Goal: Task Accomplishment & Management: Use online tool/utility

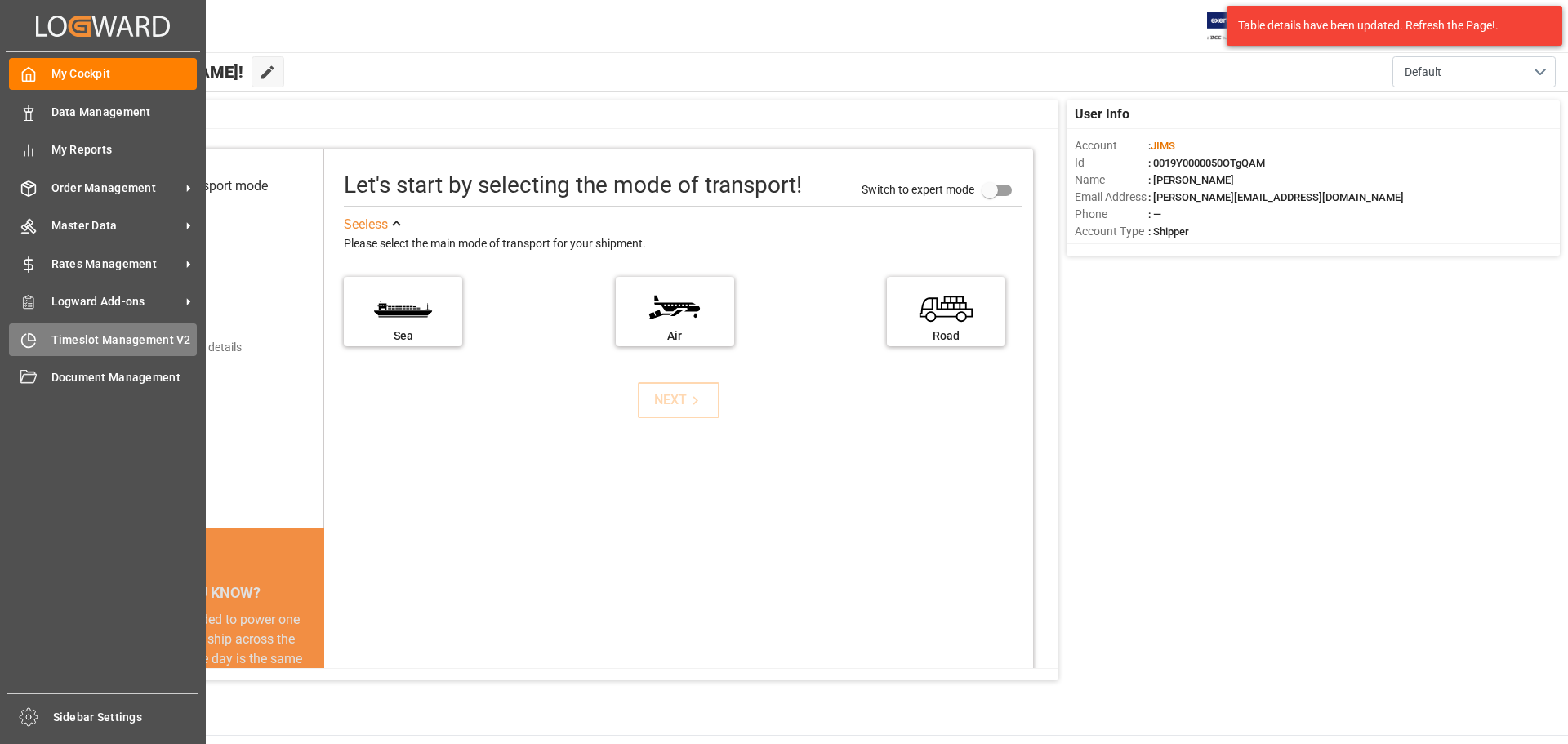
click at [132, 348] on div "Timeslot Management V2 Timeslot Management V2" at bounding box center [103, 339] width 188 height 32
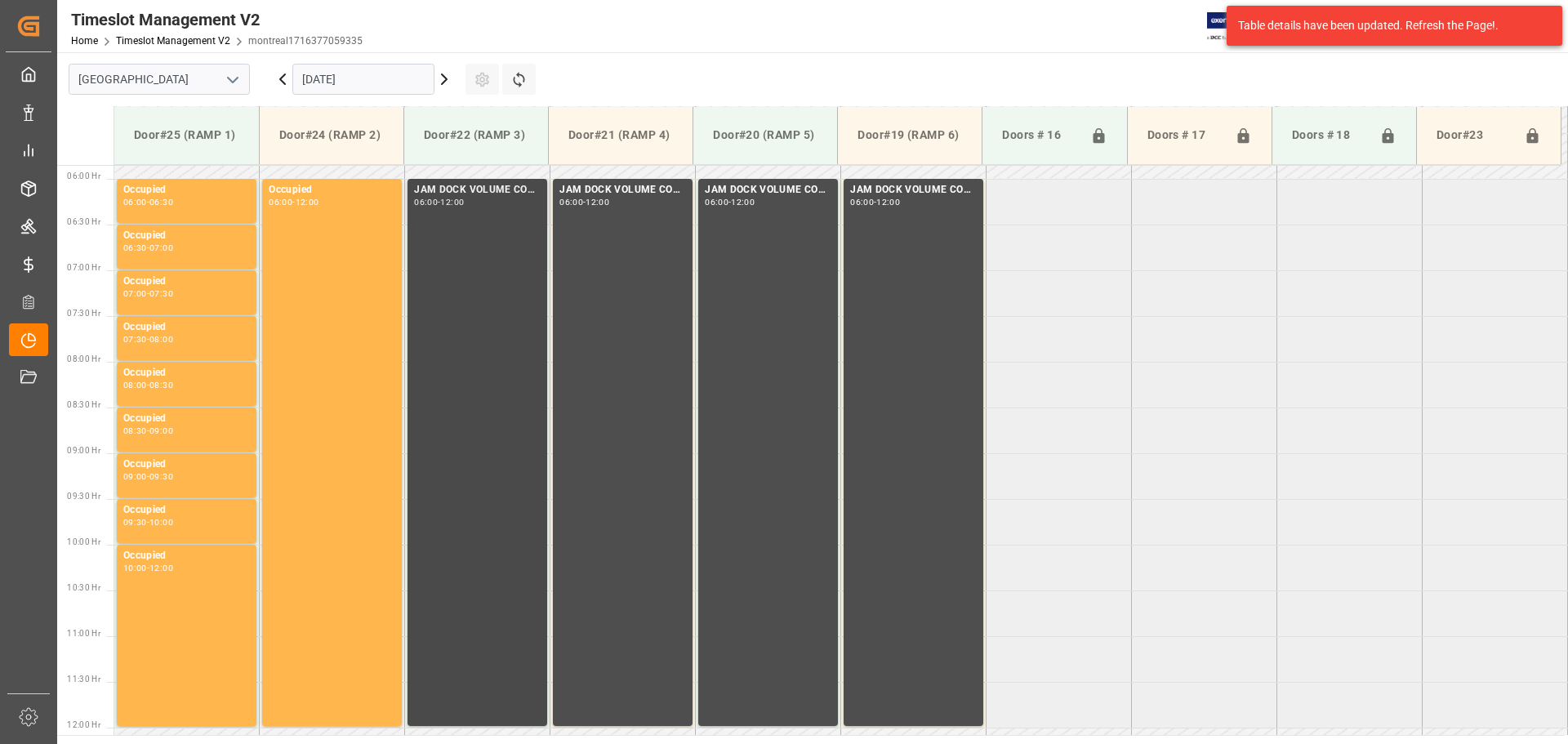
scroll to position [539, 0]
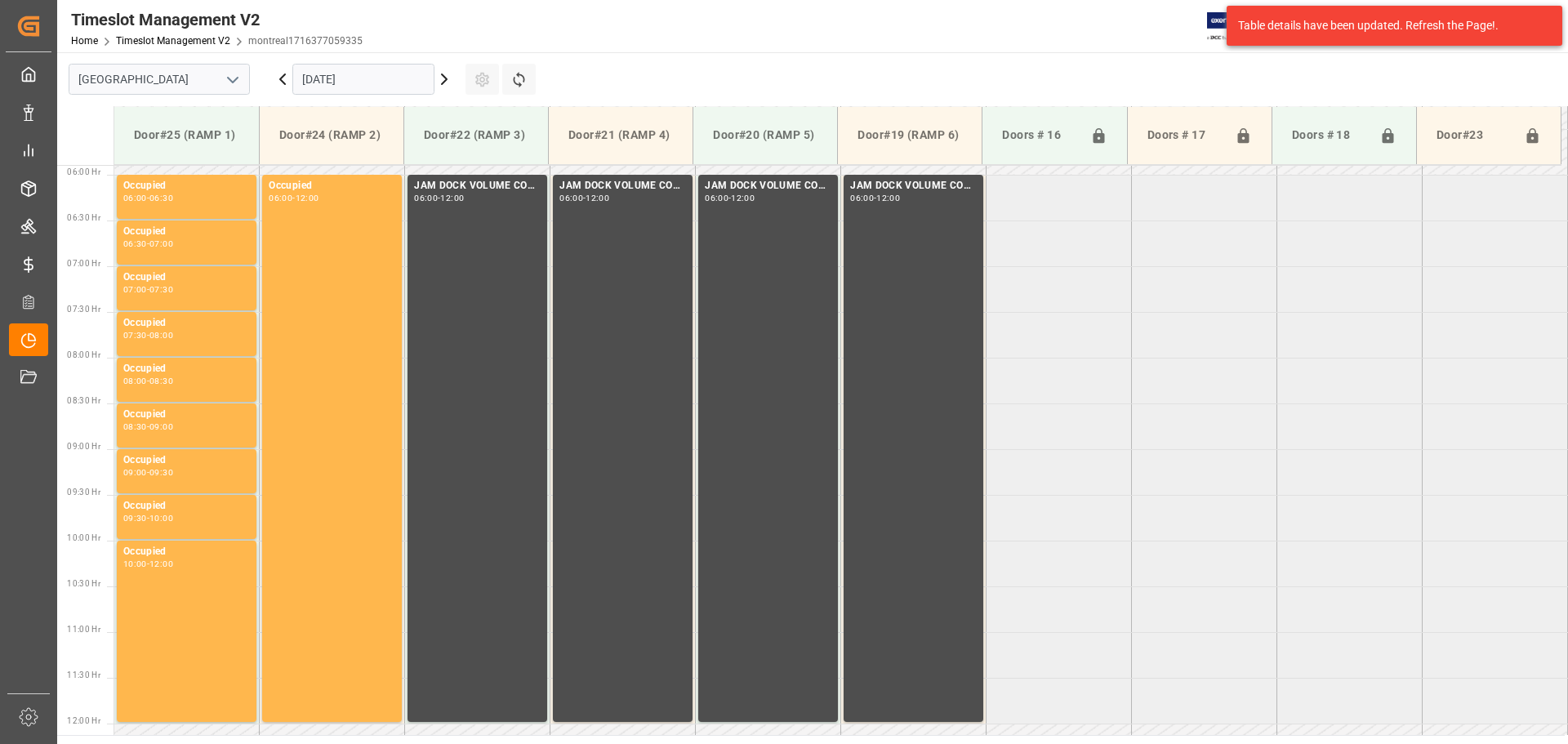
click at [222, 84] on button "open menu" at bounding box center [232, 79] width 25 height 26
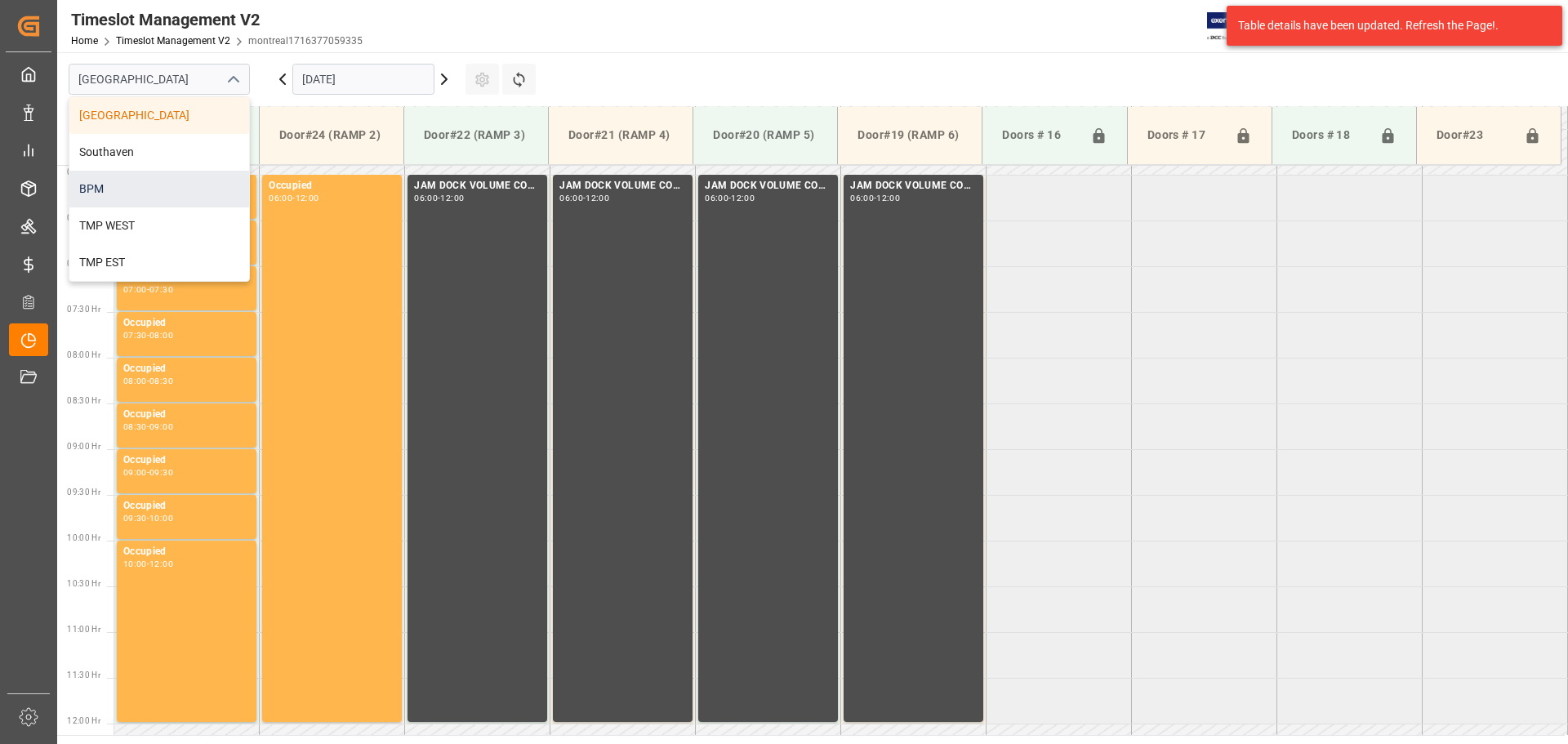
click at [190, 180] on div "BPM" at bounding box center [159, 189] width 179 height 37
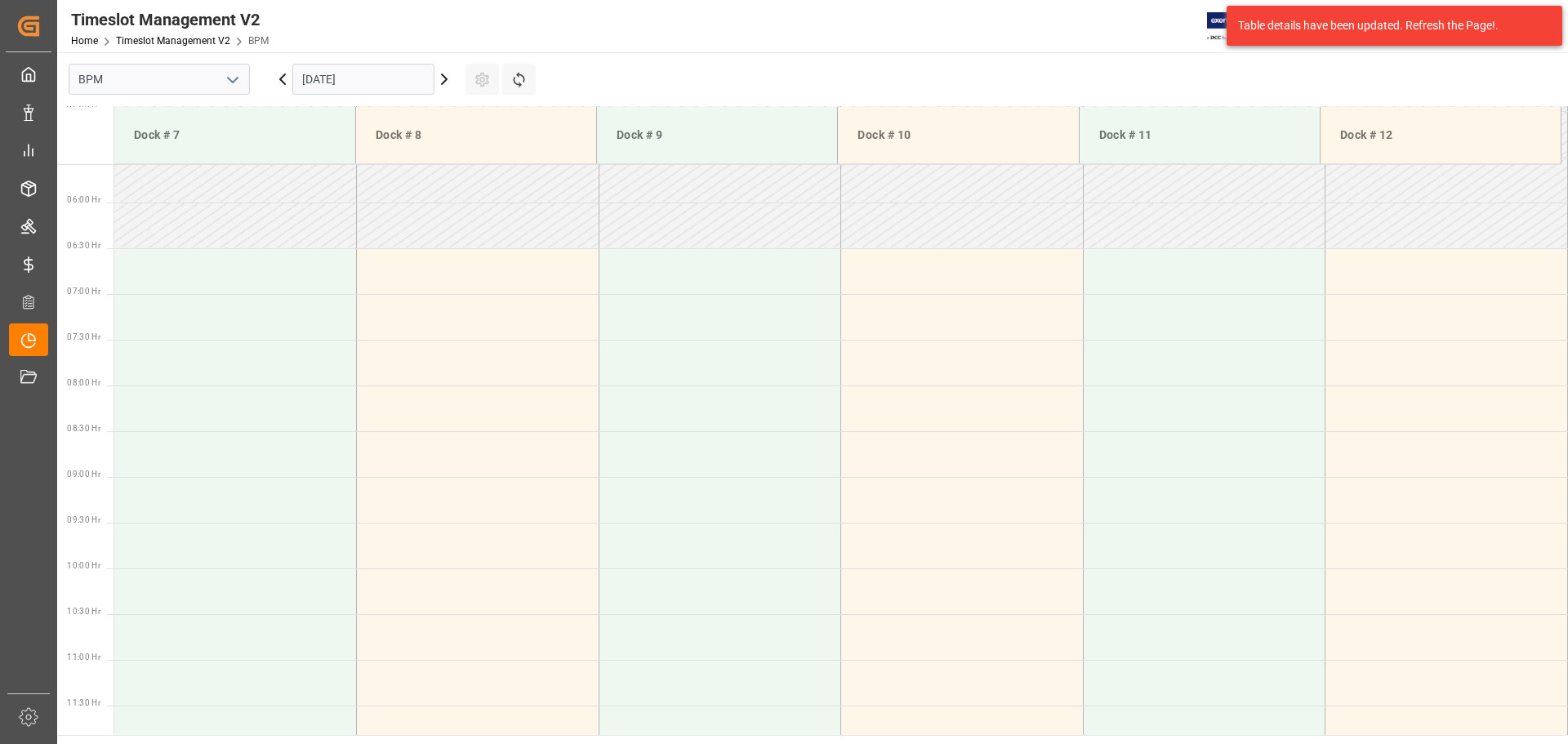
scroll to position [538, 0]
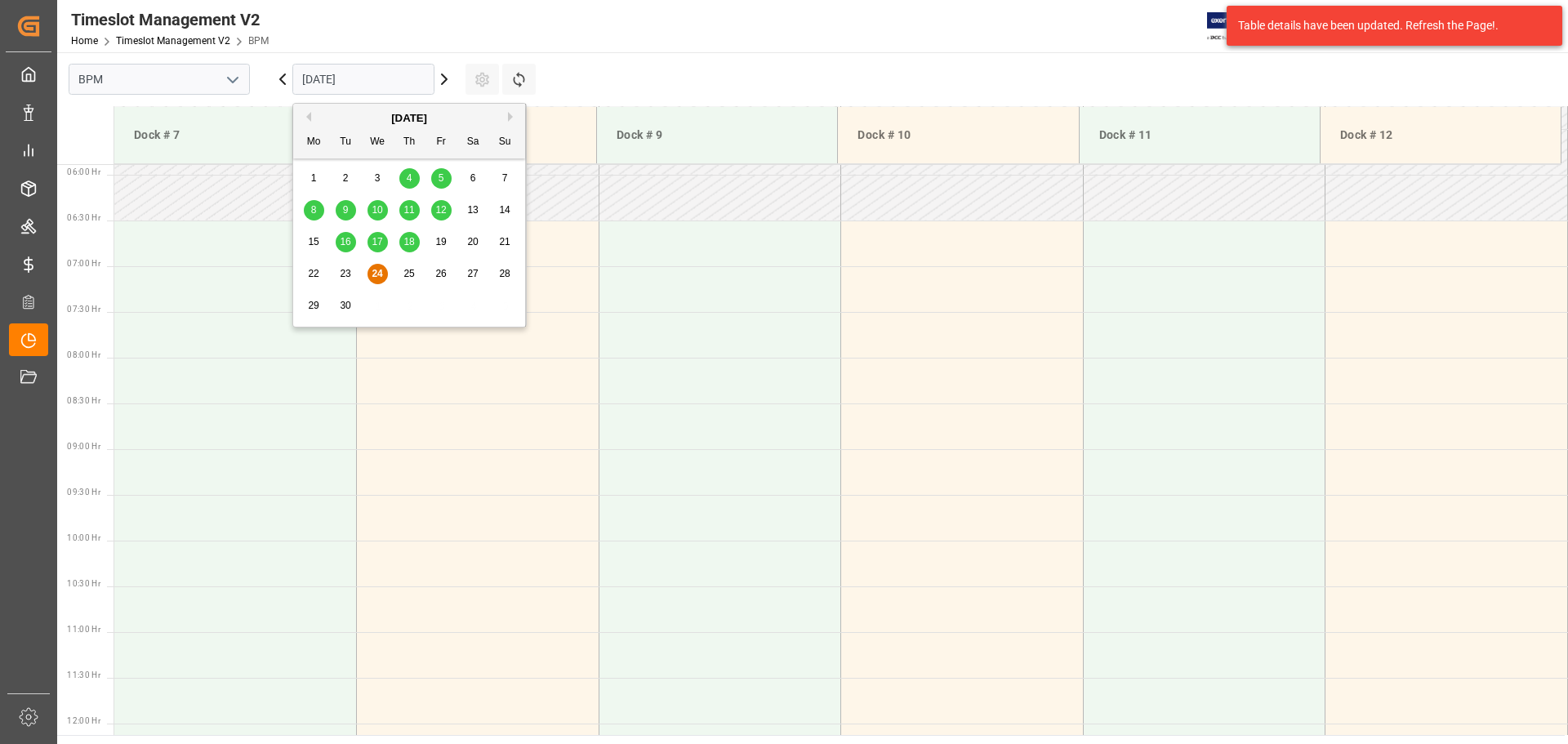
click at [415, 83] on input "[DATE]" at bounding box center [364, 78] width 142 height 31
click at [350, 210] on div "9" at bounding box center [345, 211] width 20 height 19
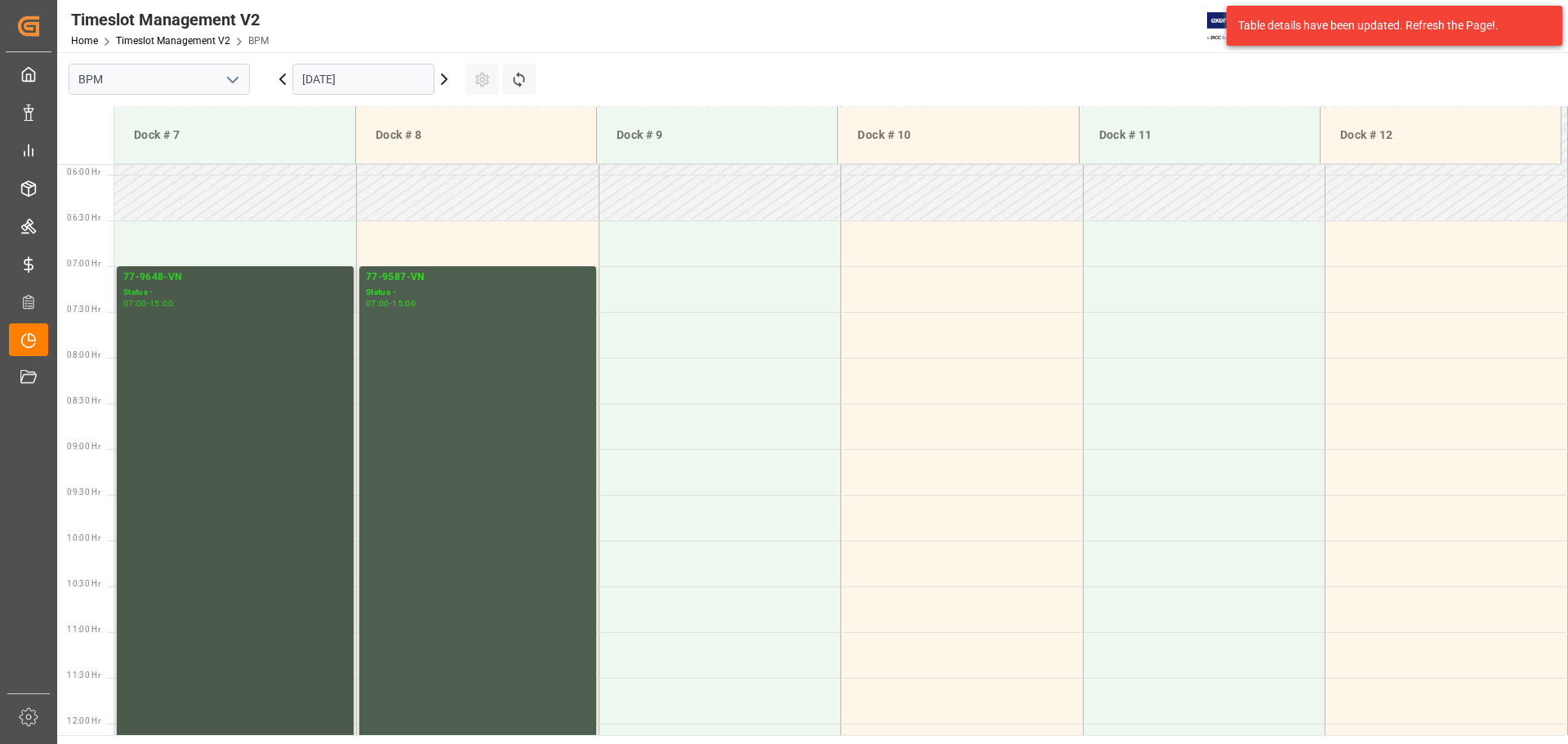
click at [265, 464] on div "77-9648-VN Status - 07:00 - 15:00" at bounding box center [235, 631] width 224 height 724
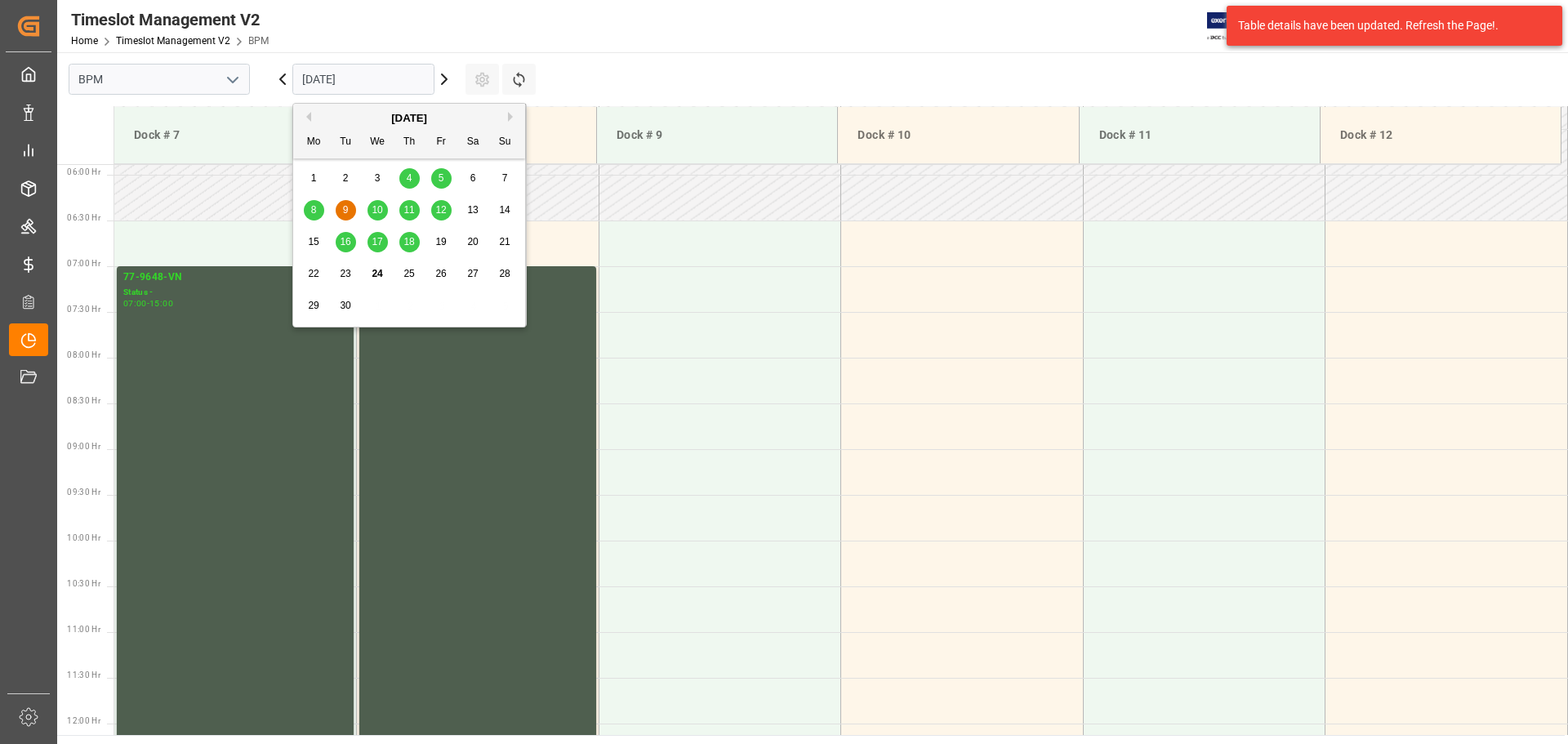
click at [419, 83] on input "[DATE]" at bounding box center [364, 78] width 142 height 31
click at [383, 213] on div "10" at bounding box center [377, 211] width 20 height 19
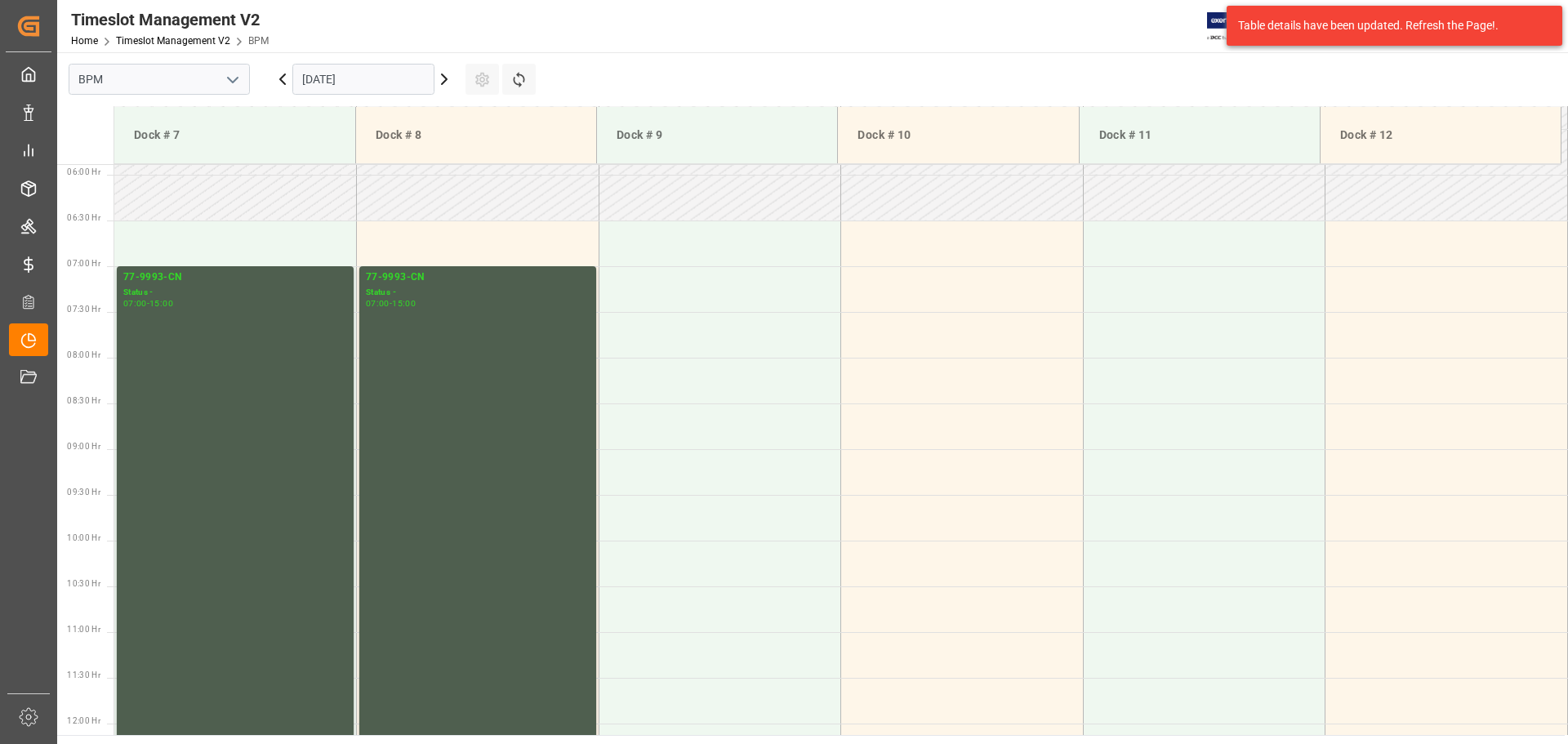
click at [377, 79] on input "[DATE]" at bounding box center [364, 78] width 142 height 31
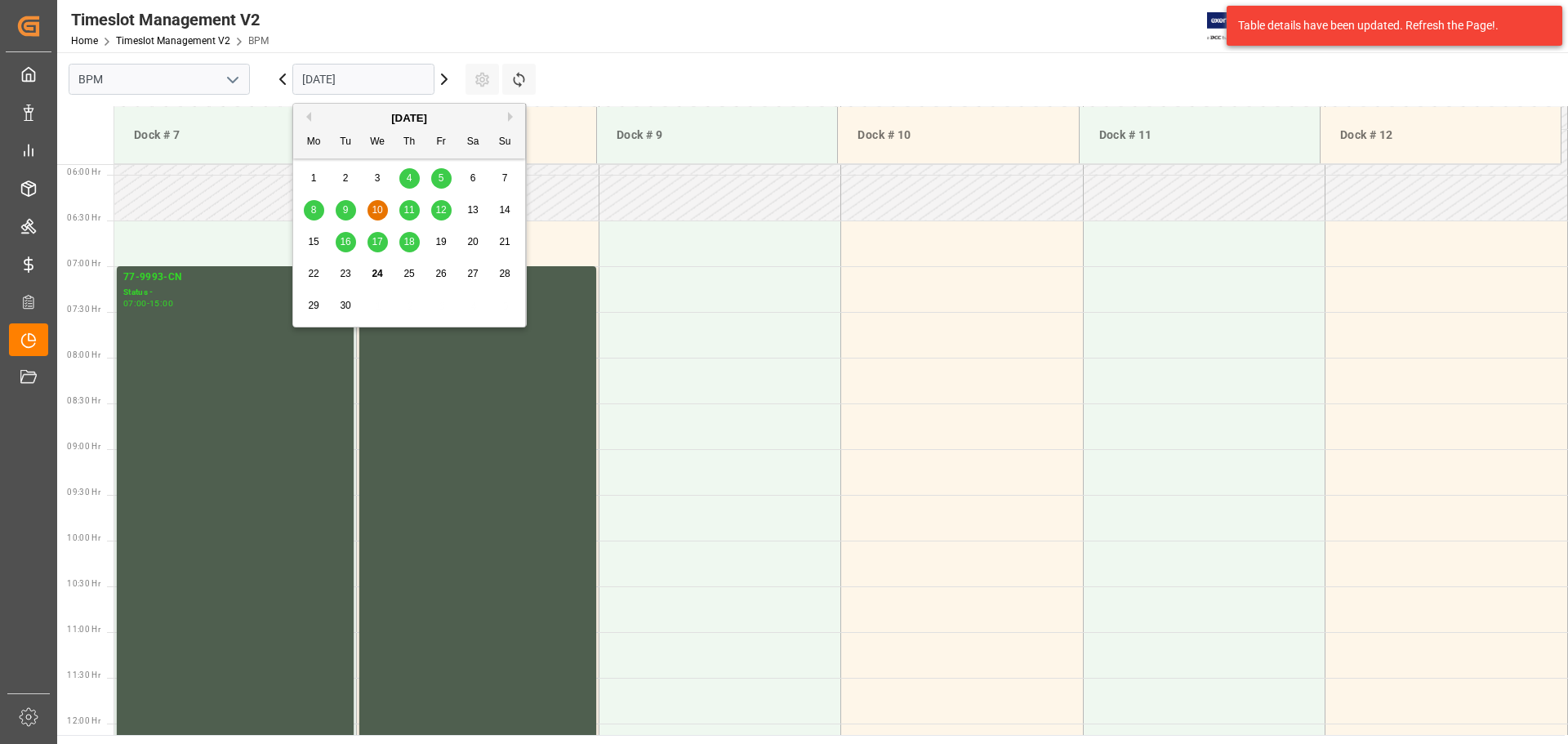
click at [345, 241] on span "16" at bounding box center [345, 241] width 11 height 11
click at [391, 71] on input "[DATE]" at bounding box center [364, 78] width 142 height 31
click at [374, 244] on span "17" at bounding box center [377, 241] width 11 height 11
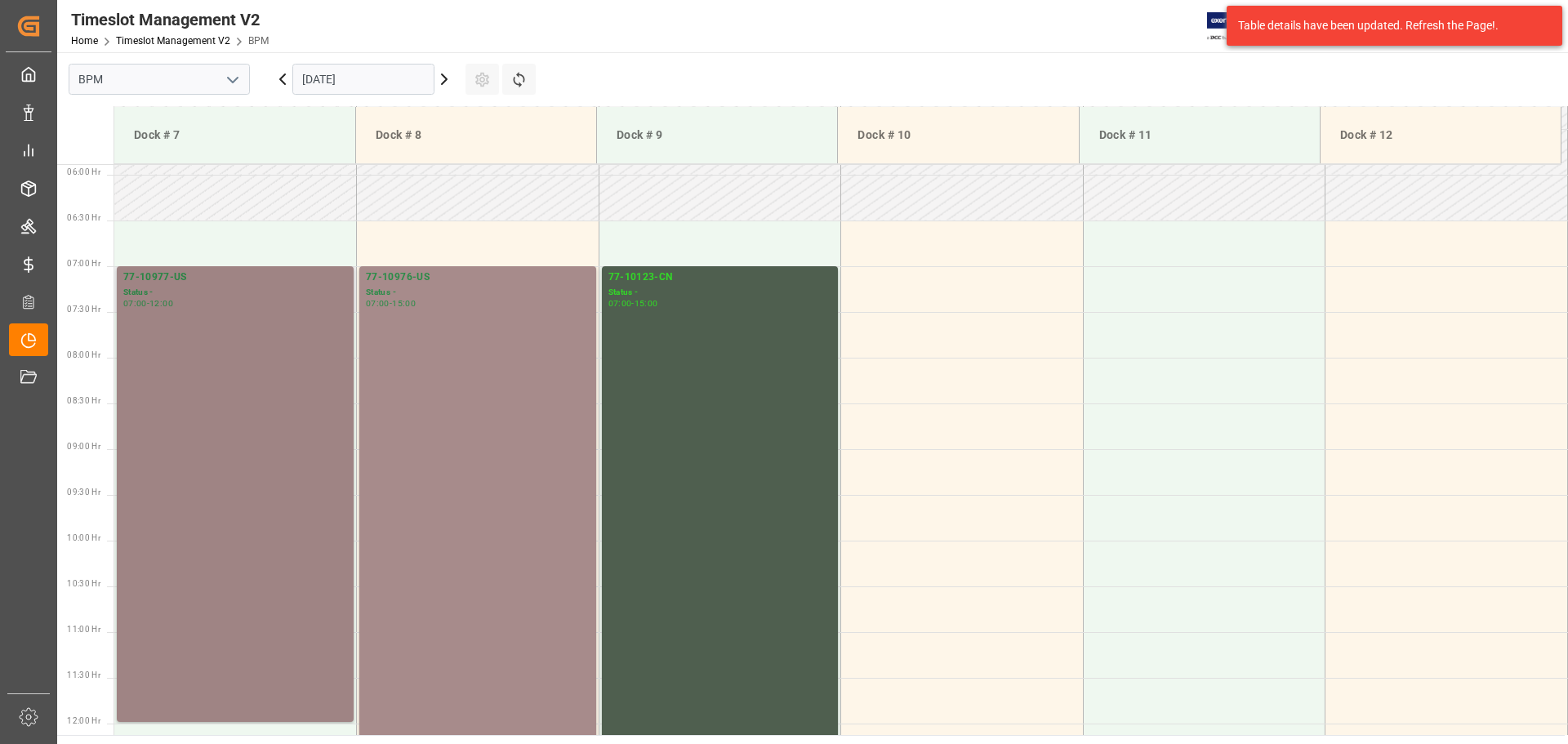
click at [247, 392] on div "77-10977-[GEOGRAPHIC_DATA] Status - 07:00 - 12:00" at bounding box center [235, 494] width 224 height 449
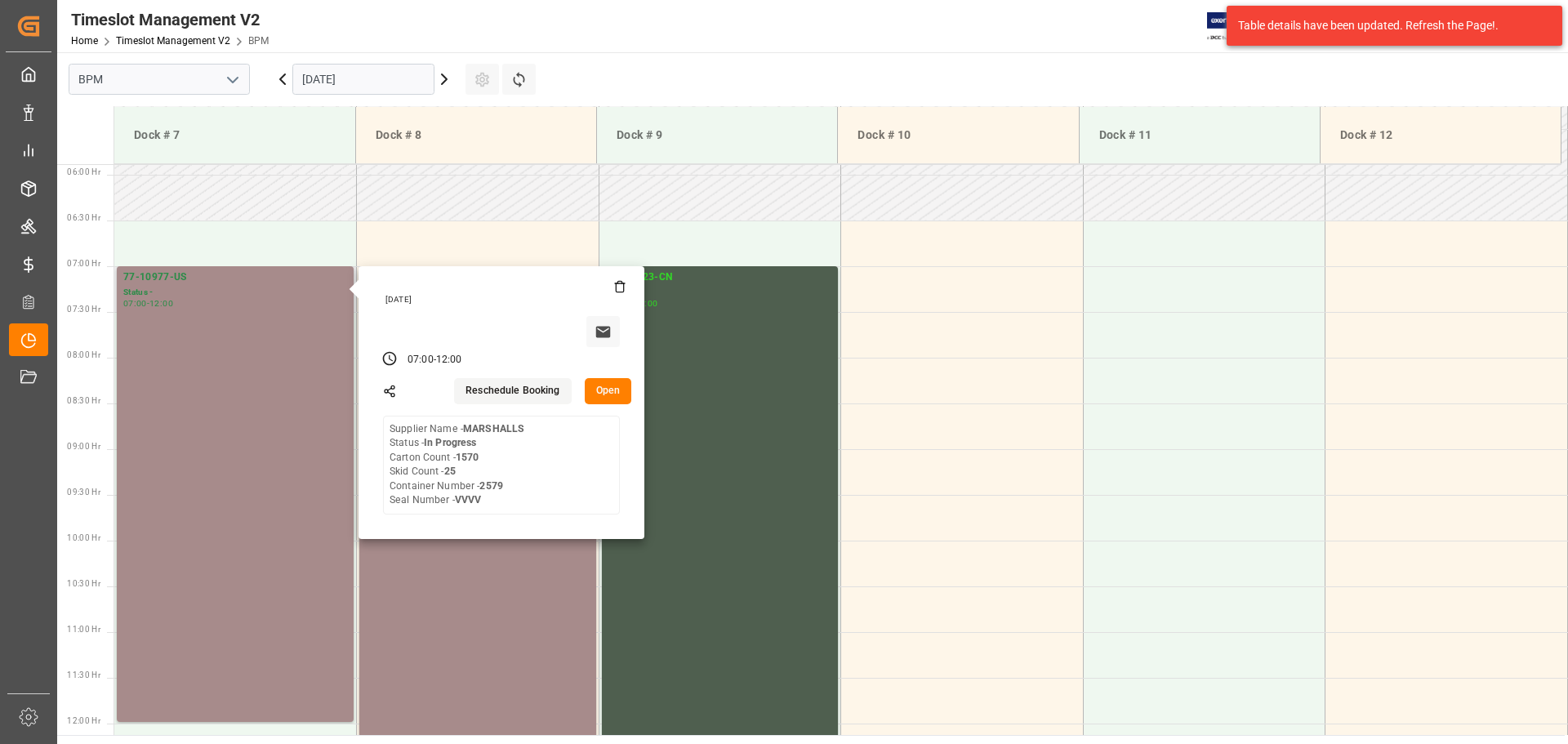
click at [597, 394] on button "Open" at bounding box center [608, 391] width 47 height 26
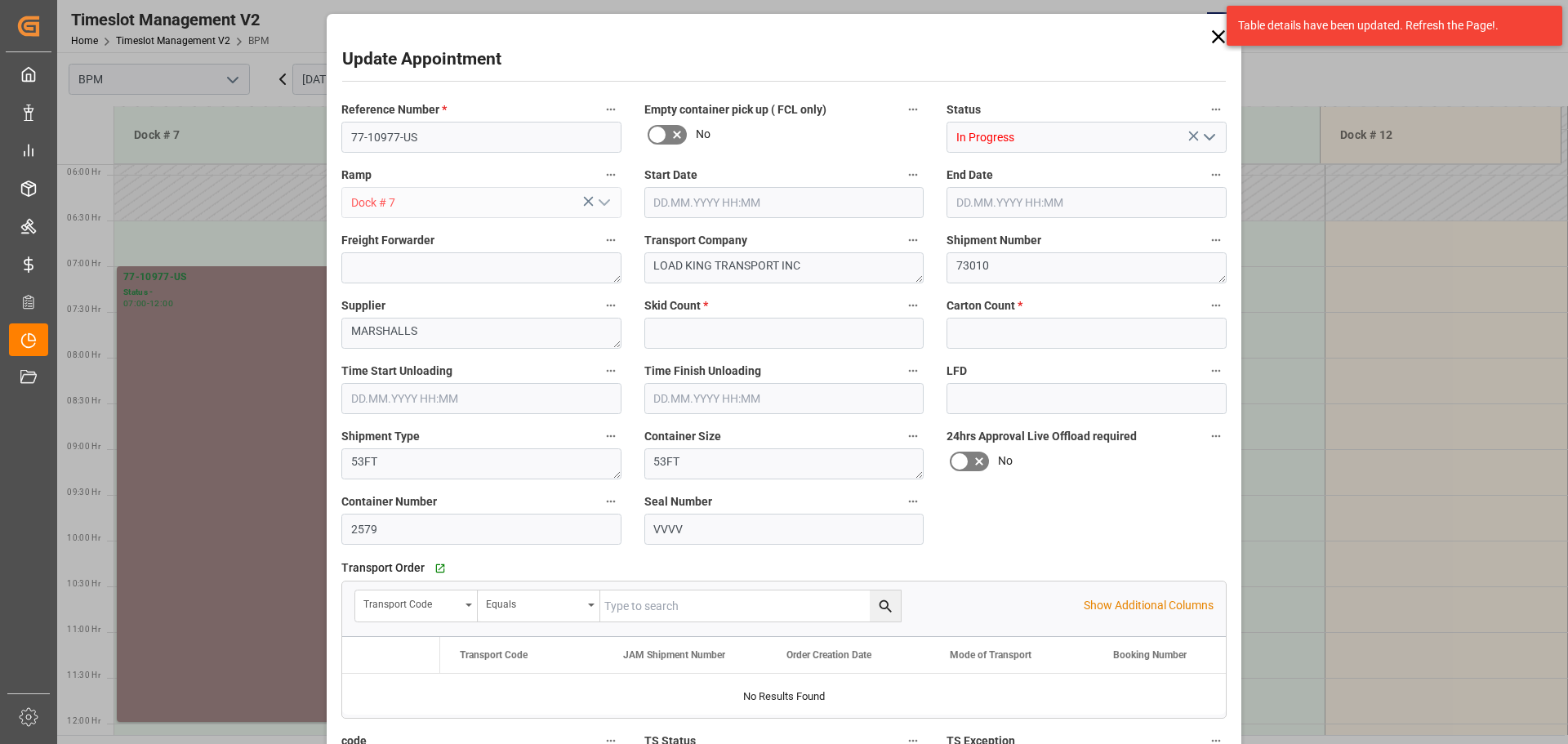
type input "25"
type input "1570"
type input "[DATE] 07:00"
type input "[DATE] 12:00"
type input "[DATE] 07:00"
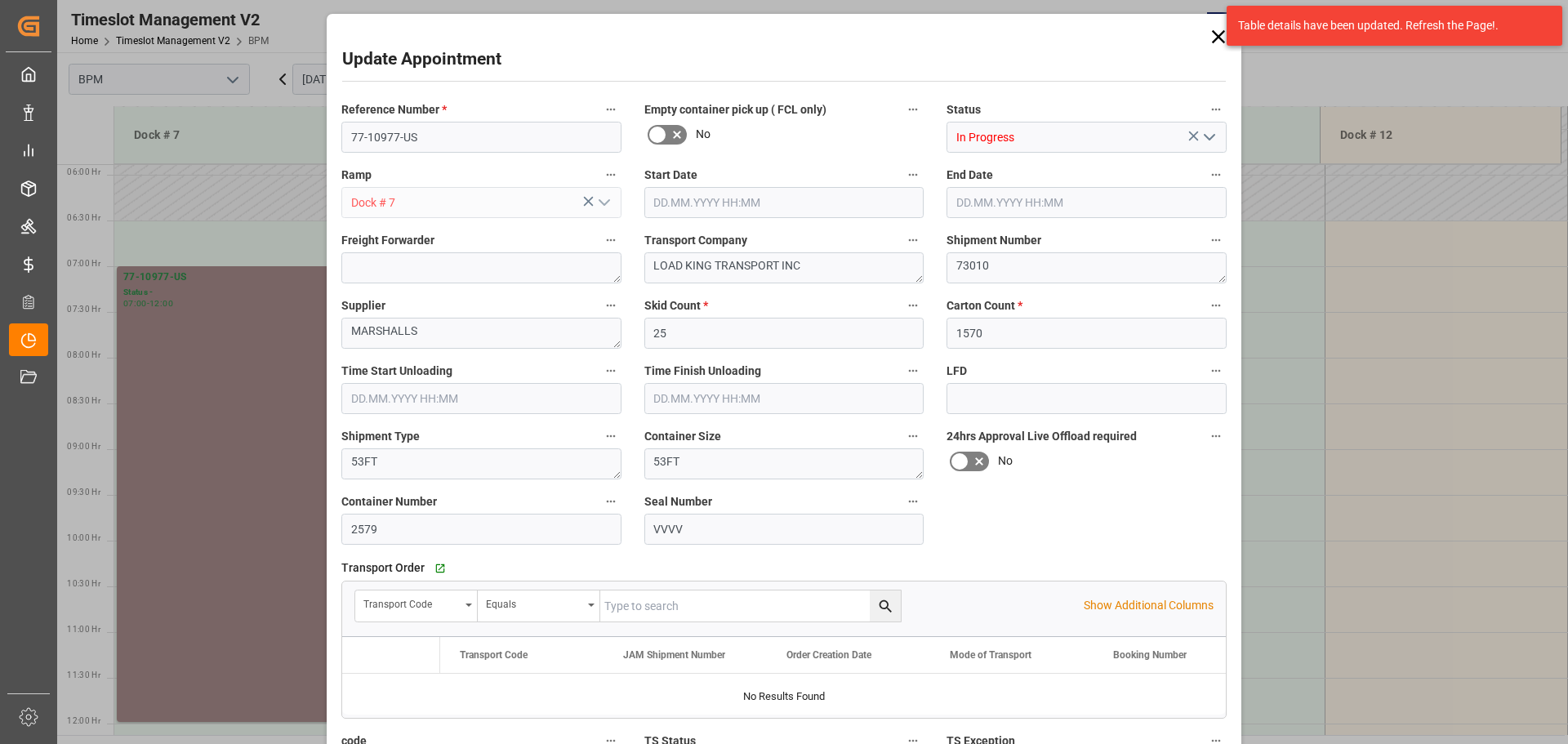
type input "[DATE] 12:00"
type input "[DATE] 15:38"
click at [1208, 139] on polyline "open menu" at bounding box center [1209, 137] width 10 height 5
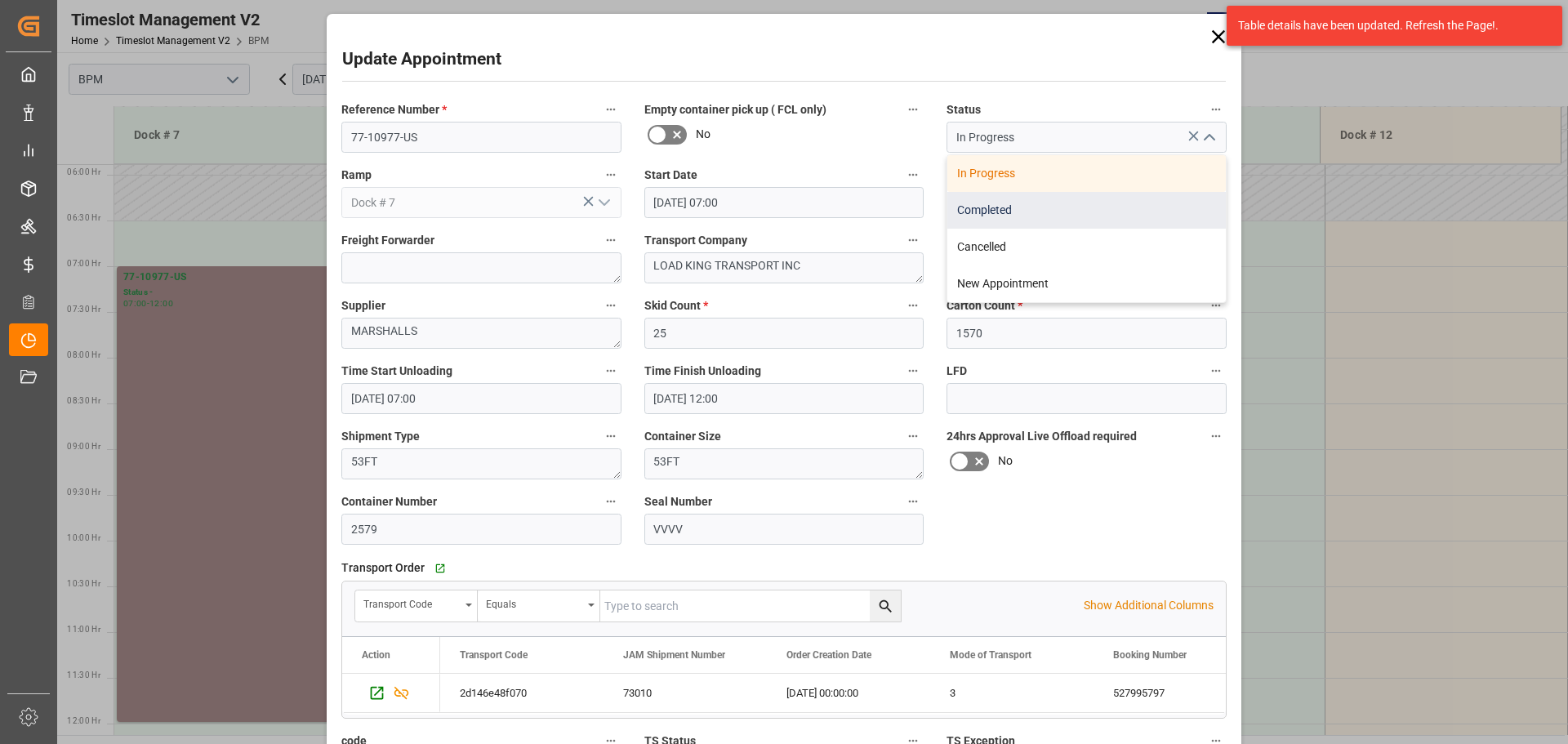
click at [1118, 211] on div "Completed" at bounding box center [1086, 210] width 279 height 37
type input "Completed"
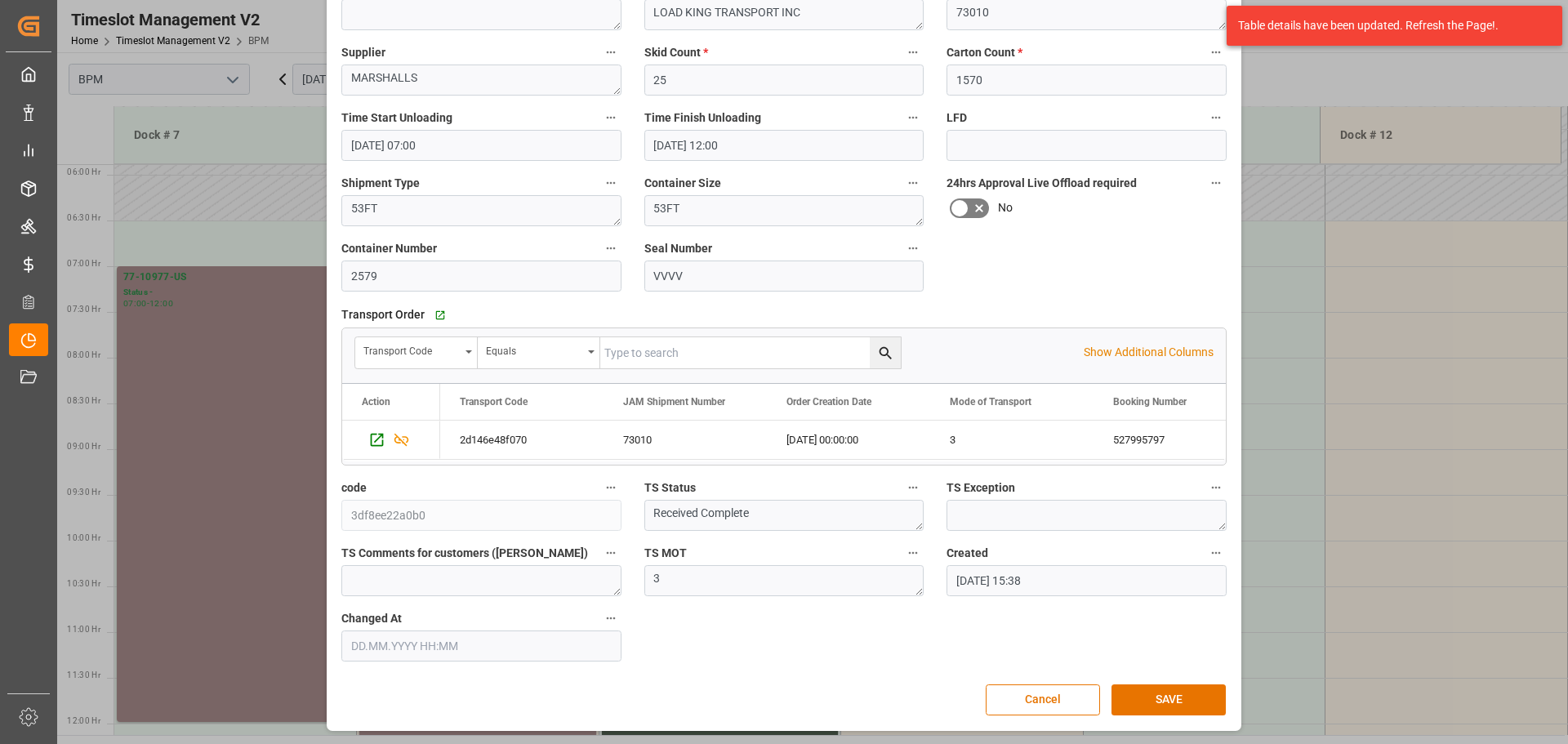
scroll to position [254, 0]
click at [1160, 706] on button "SAVE" at bounding box center [1168, 699] width 114 height 31
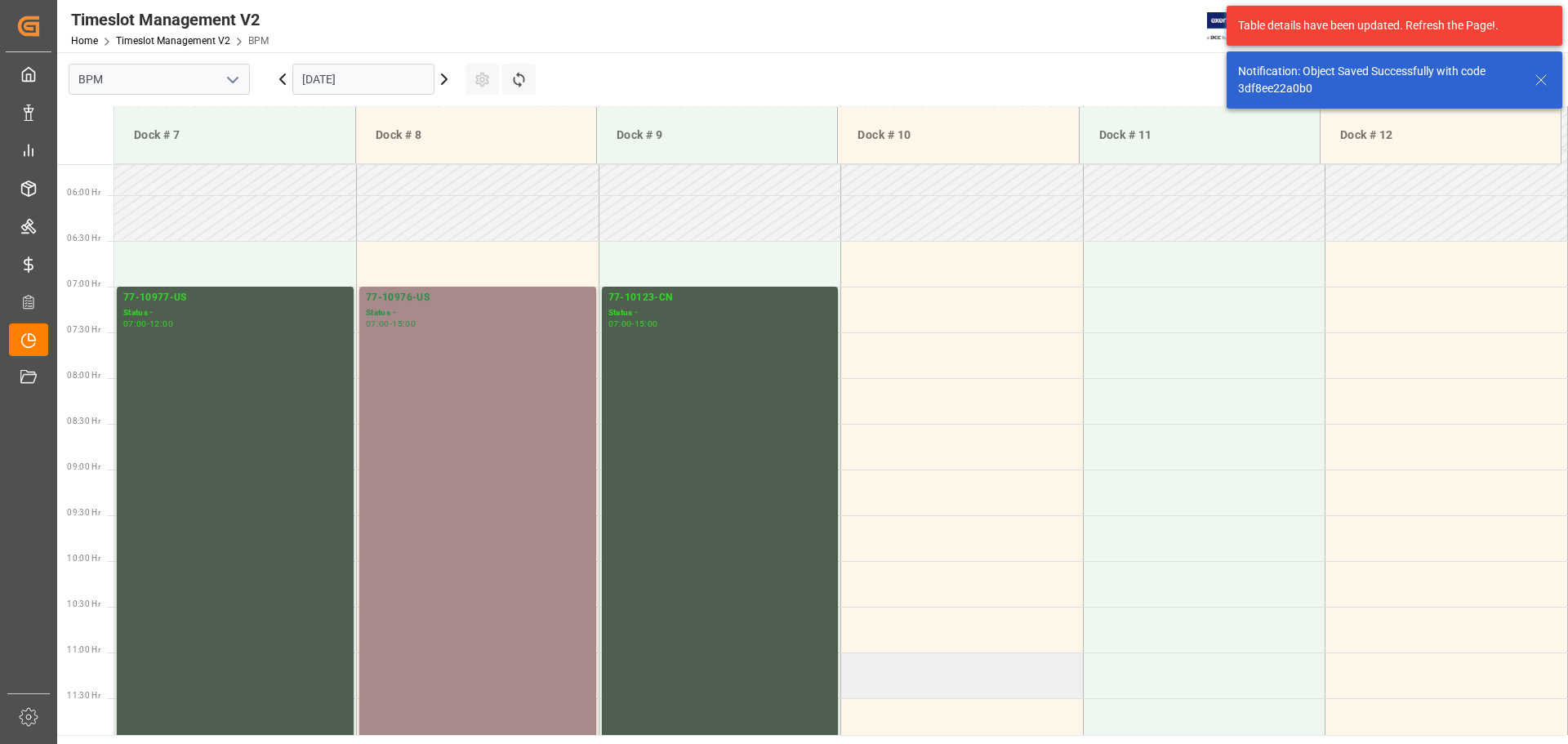
scroll to position [538, 0]
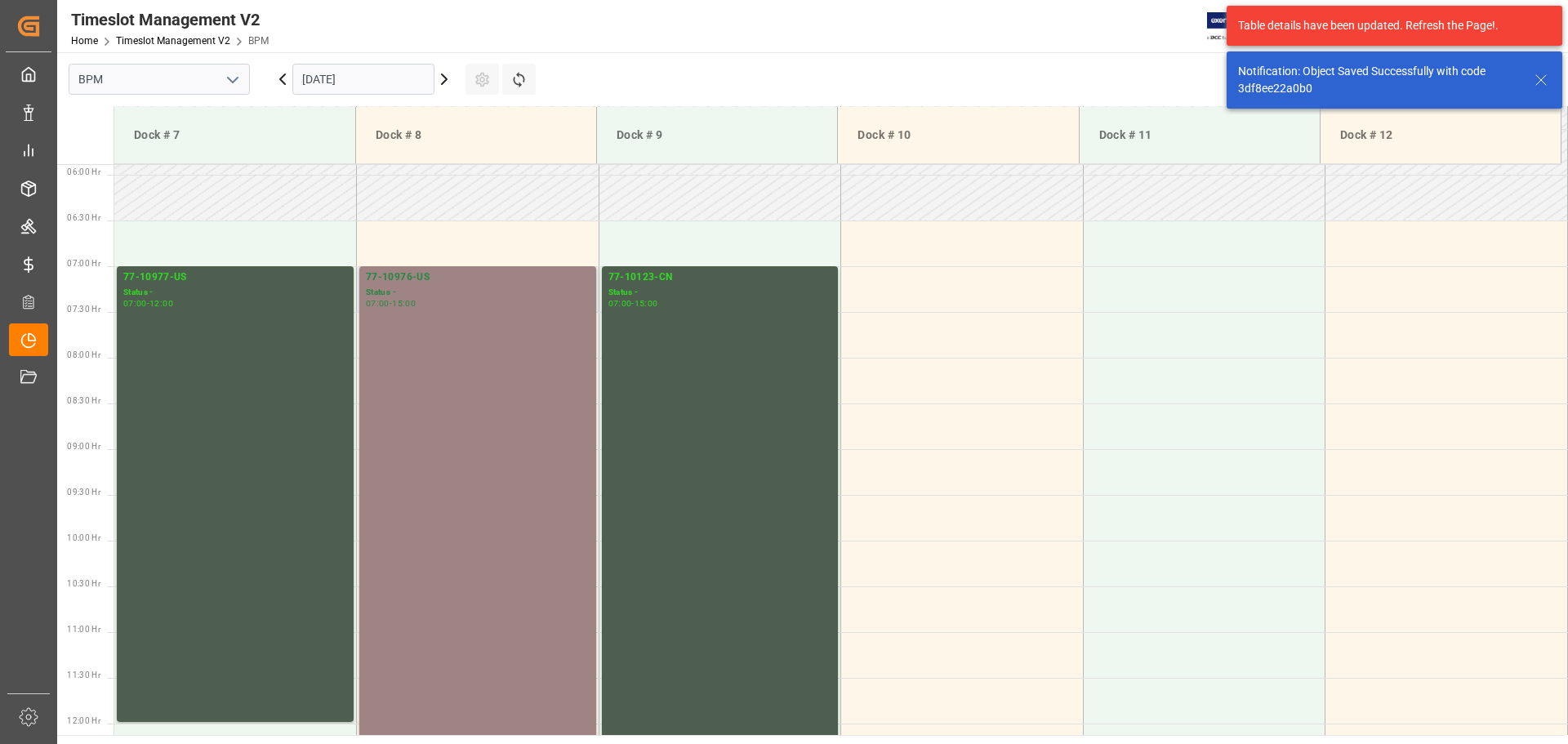
click at [535, 509] on div "77-10976-US Status - 07:00 - 15:00" at bounding box center [477, 631] width 224 height 724
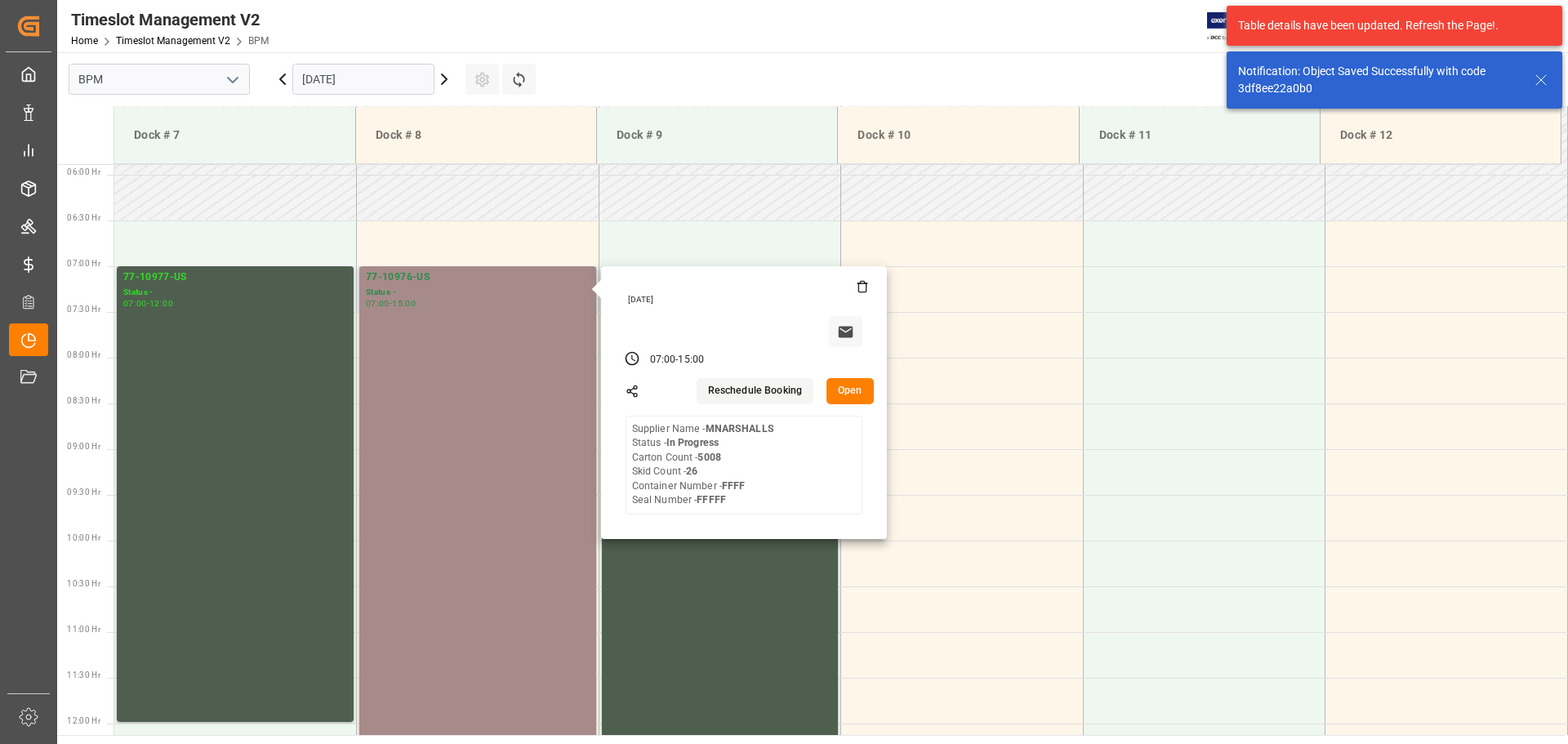
click at [849, 398] on button "Open" at bounding box center [850, 391] width 47 height 26
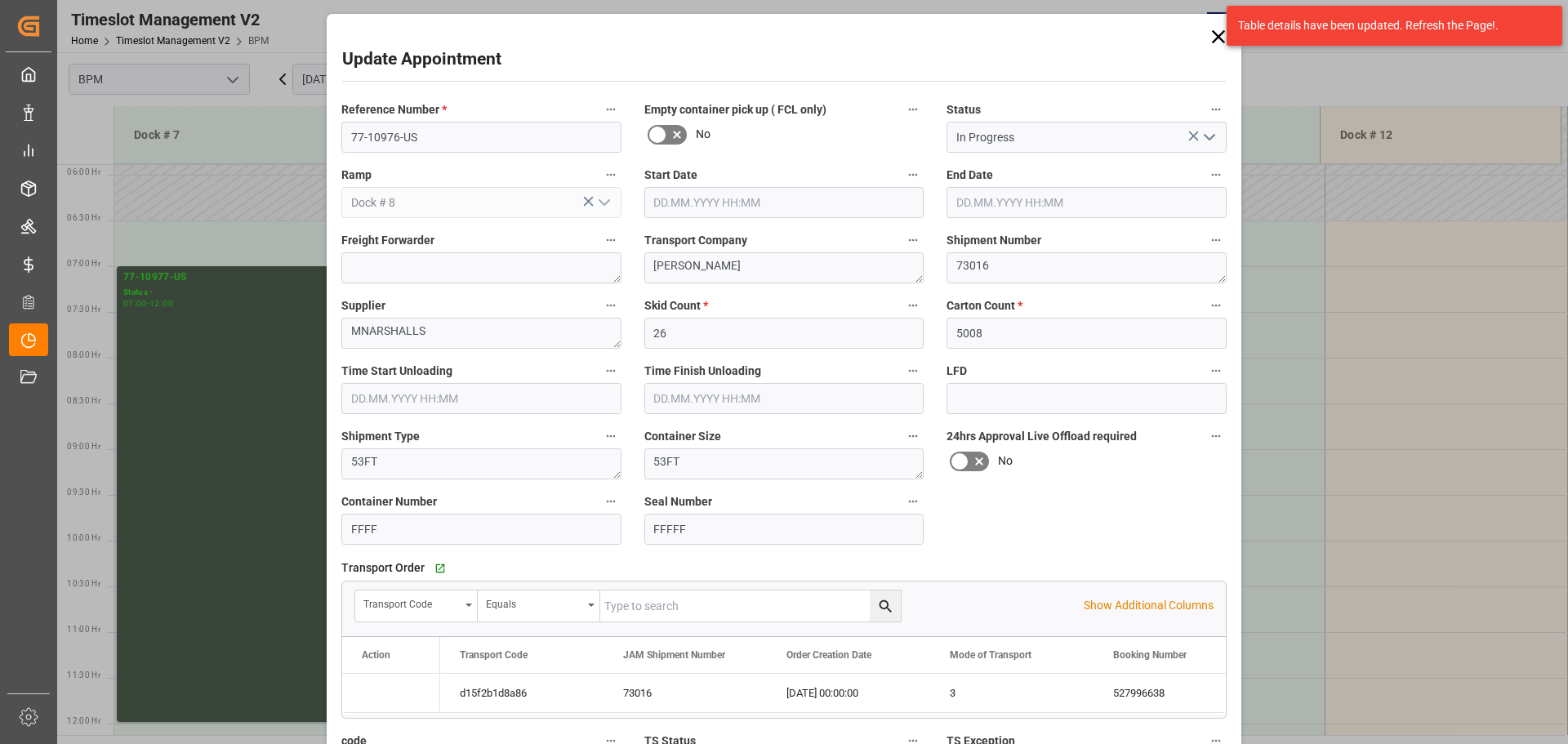
type input "[DATE] 07:00"
type input "[DATE] 15:00"
type input "[DATE] 07:30"
type input "[DATE] 12:00"
type input "[DATE] 15:41"
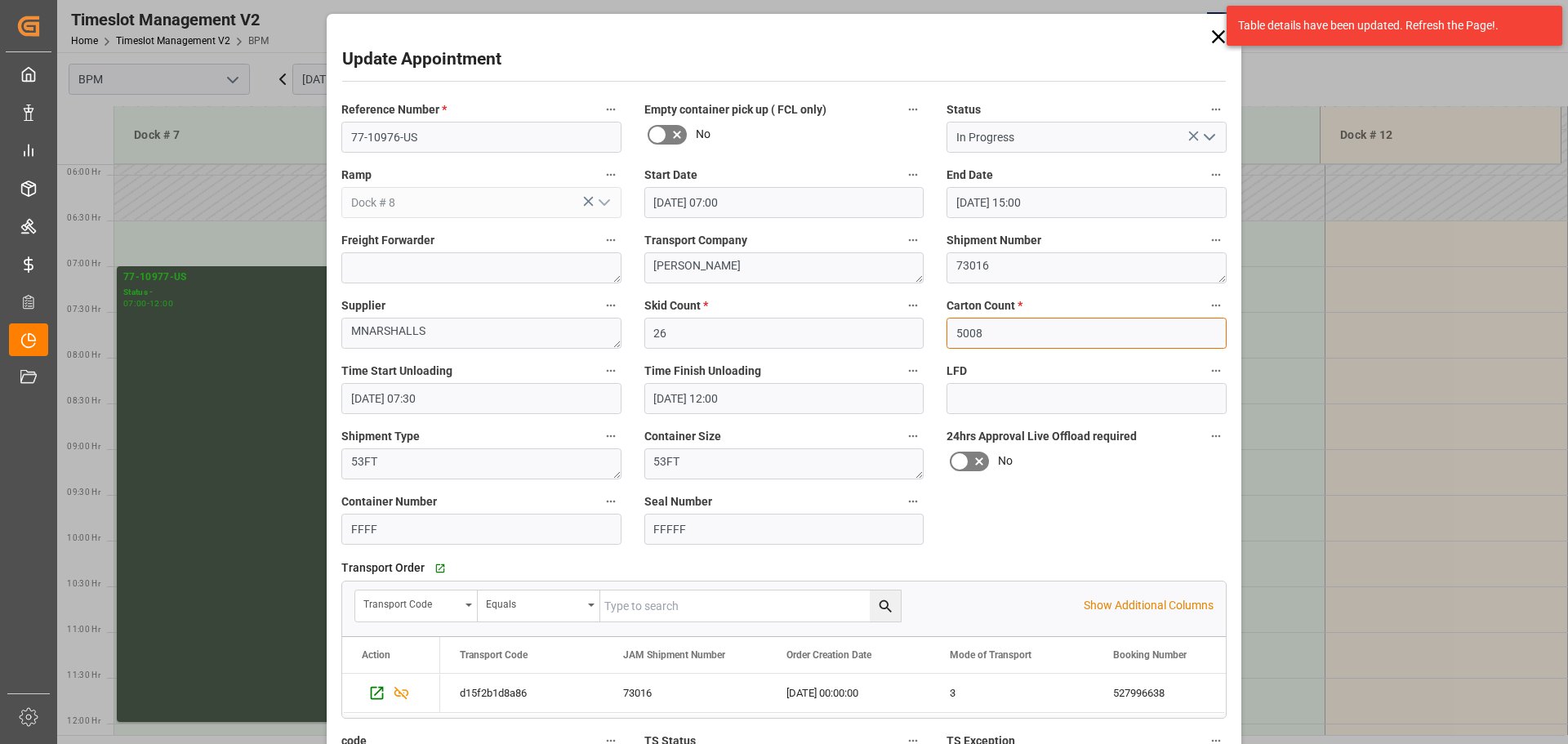
click at [1063, 336] on input "5008" at bounding box center [1086, 332] width 280 height 31
type input "5"
type input "0"
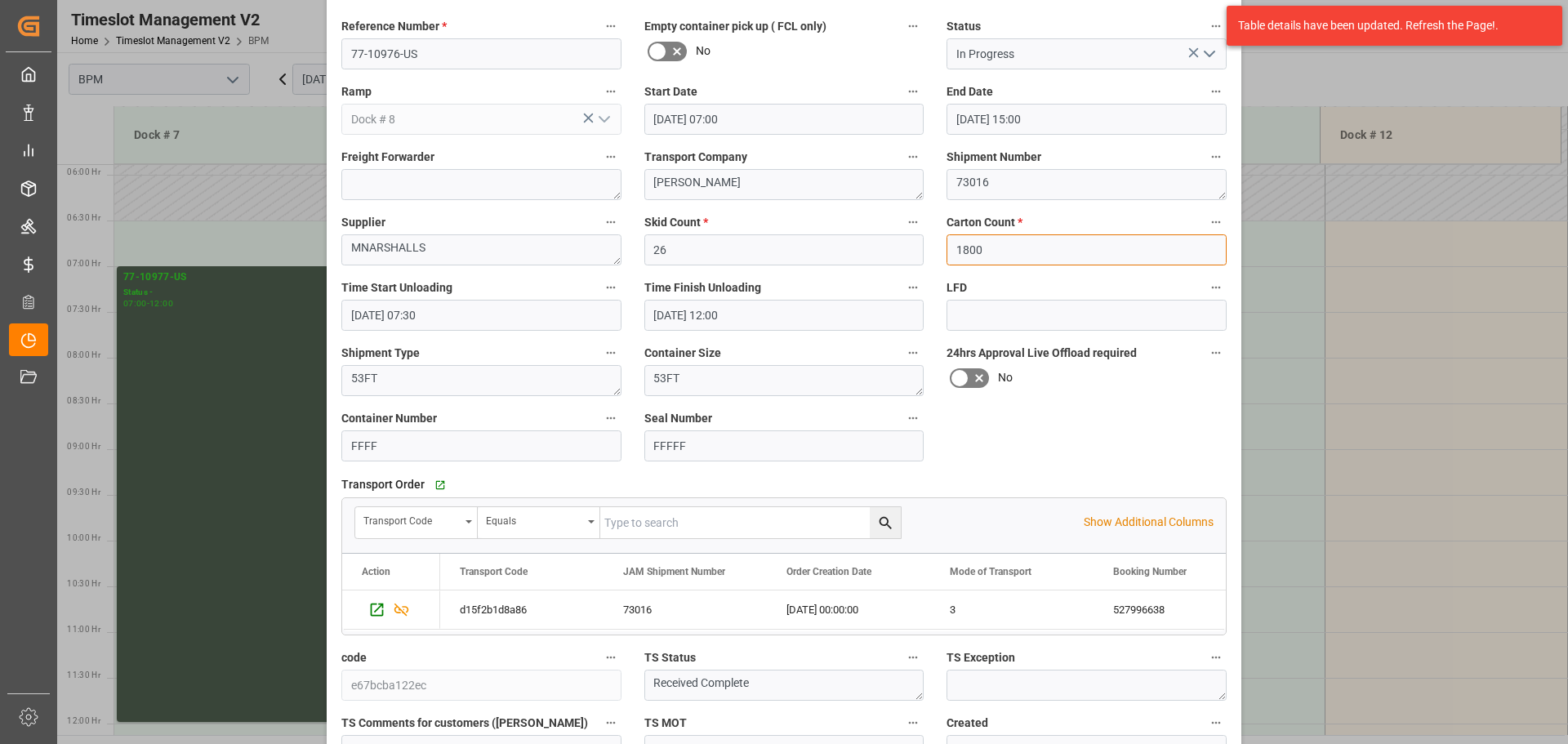
scroll to position [0, 0]
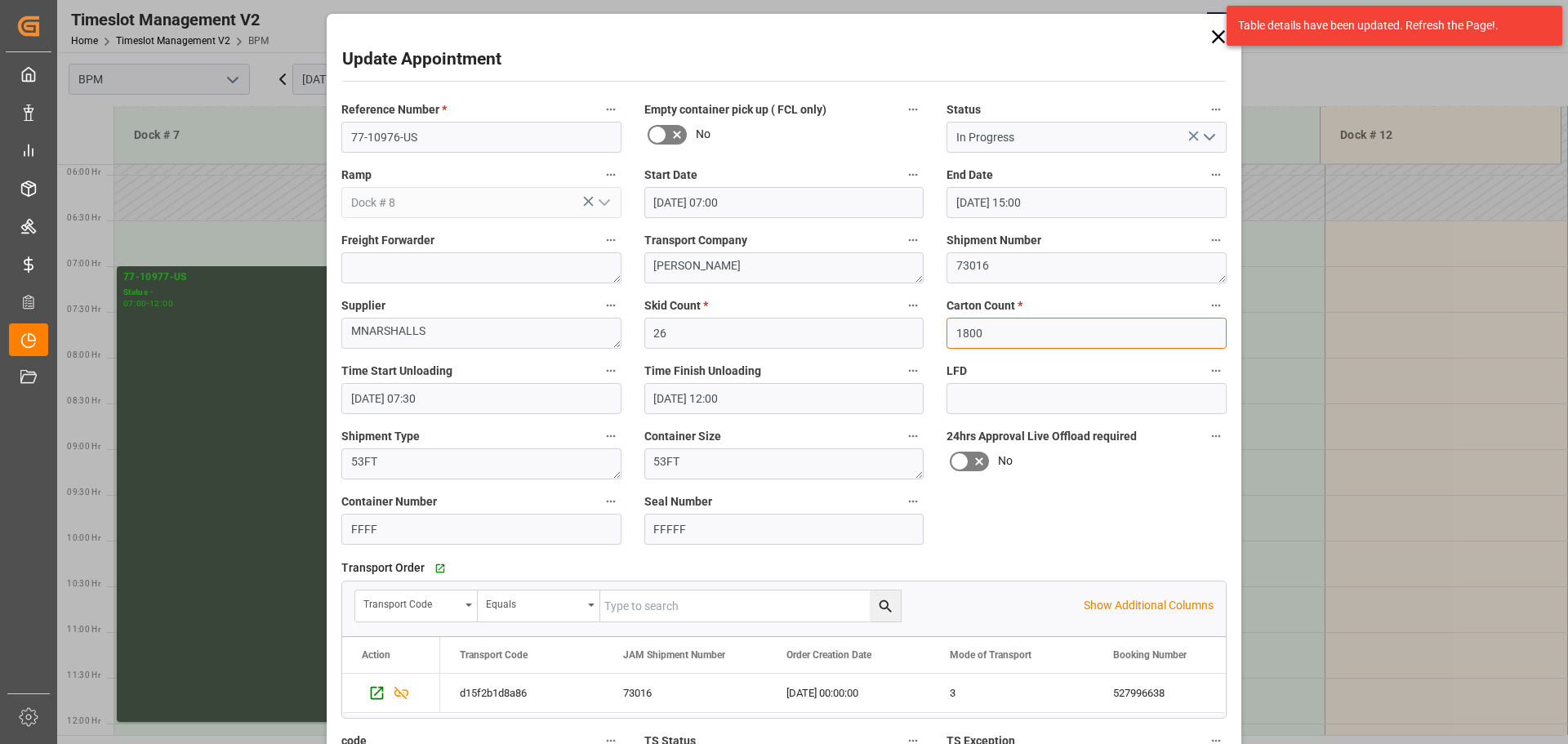
type input "1800"
click at [1212, 146] on icon "open menu" at bounding box center [1209, 137] width 19 height 19
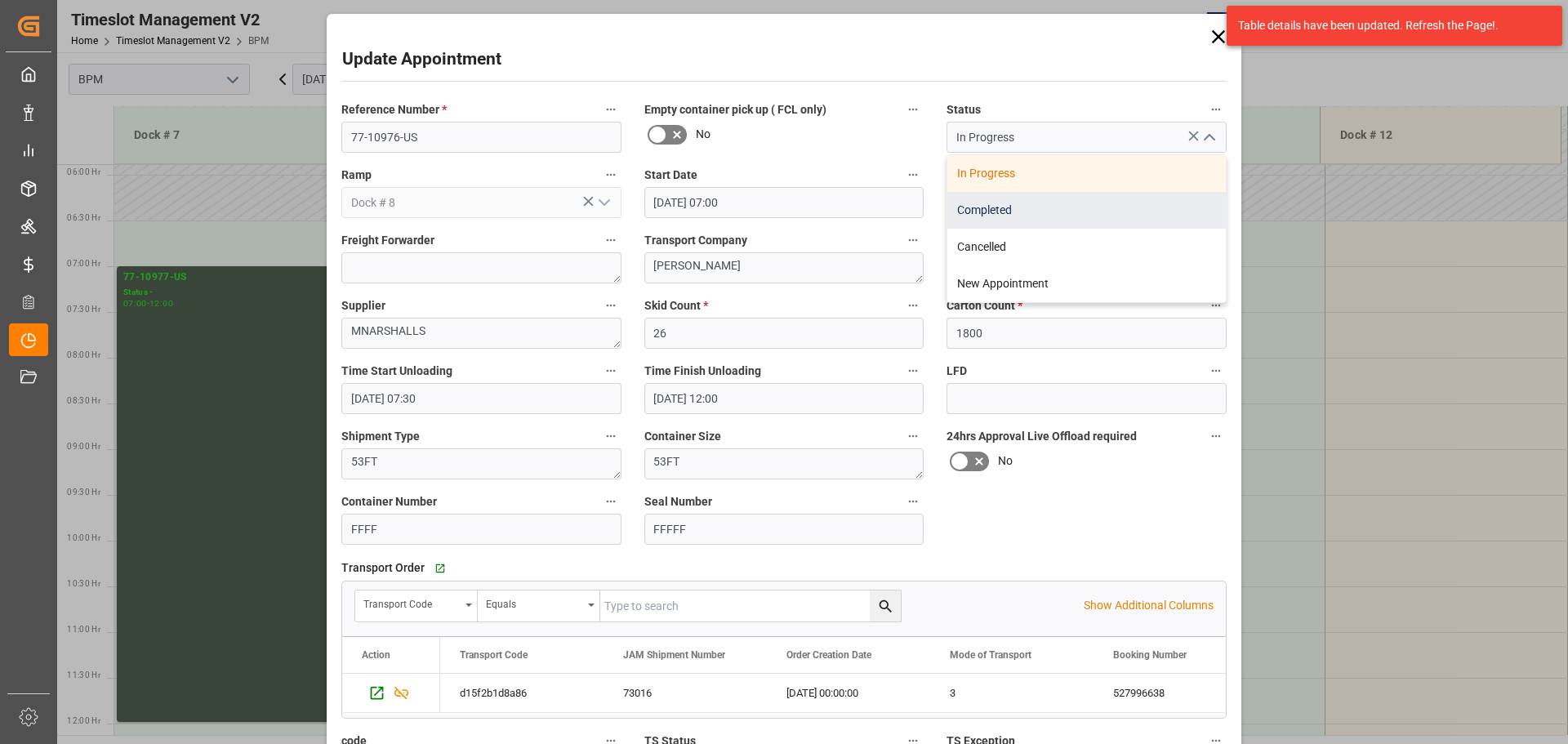
click at [1080, 215] on div "Completed" at bounding box center [1086, 210] width 279 height 37
type input "Completed"
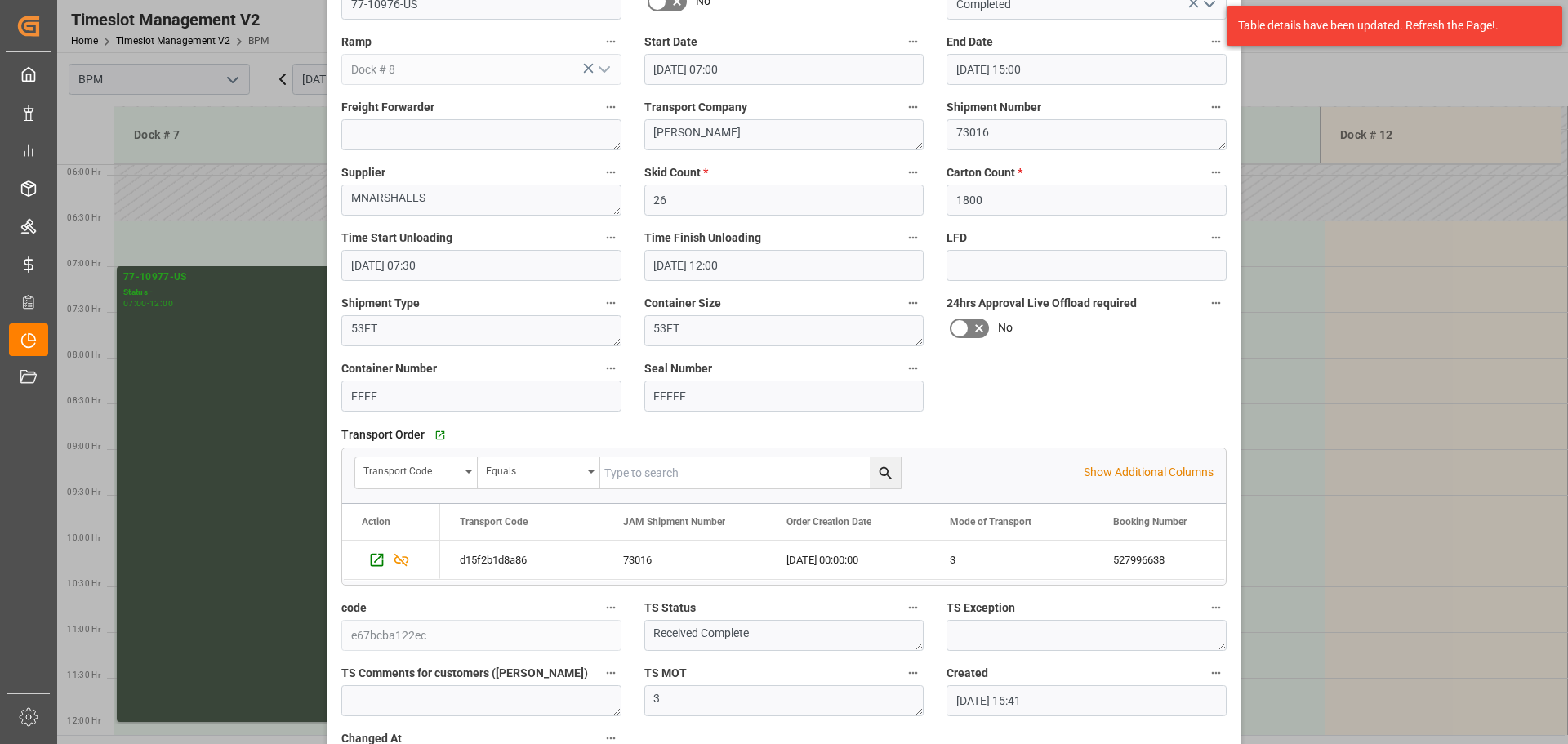
scroll to position [254, 0]
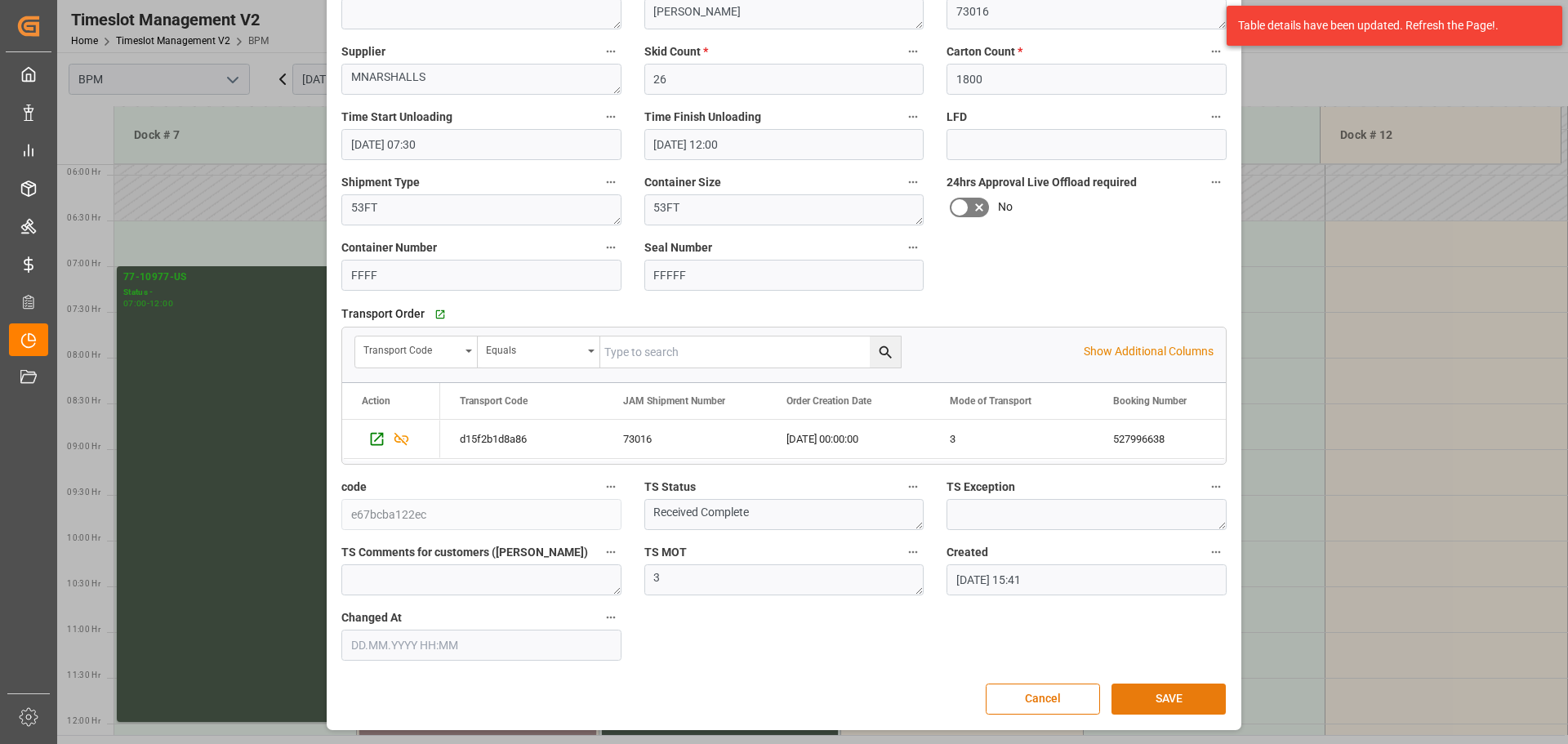
click at [1170, 693] on button "SAVE" at bounding box center [1168, 699] width 114 height 31
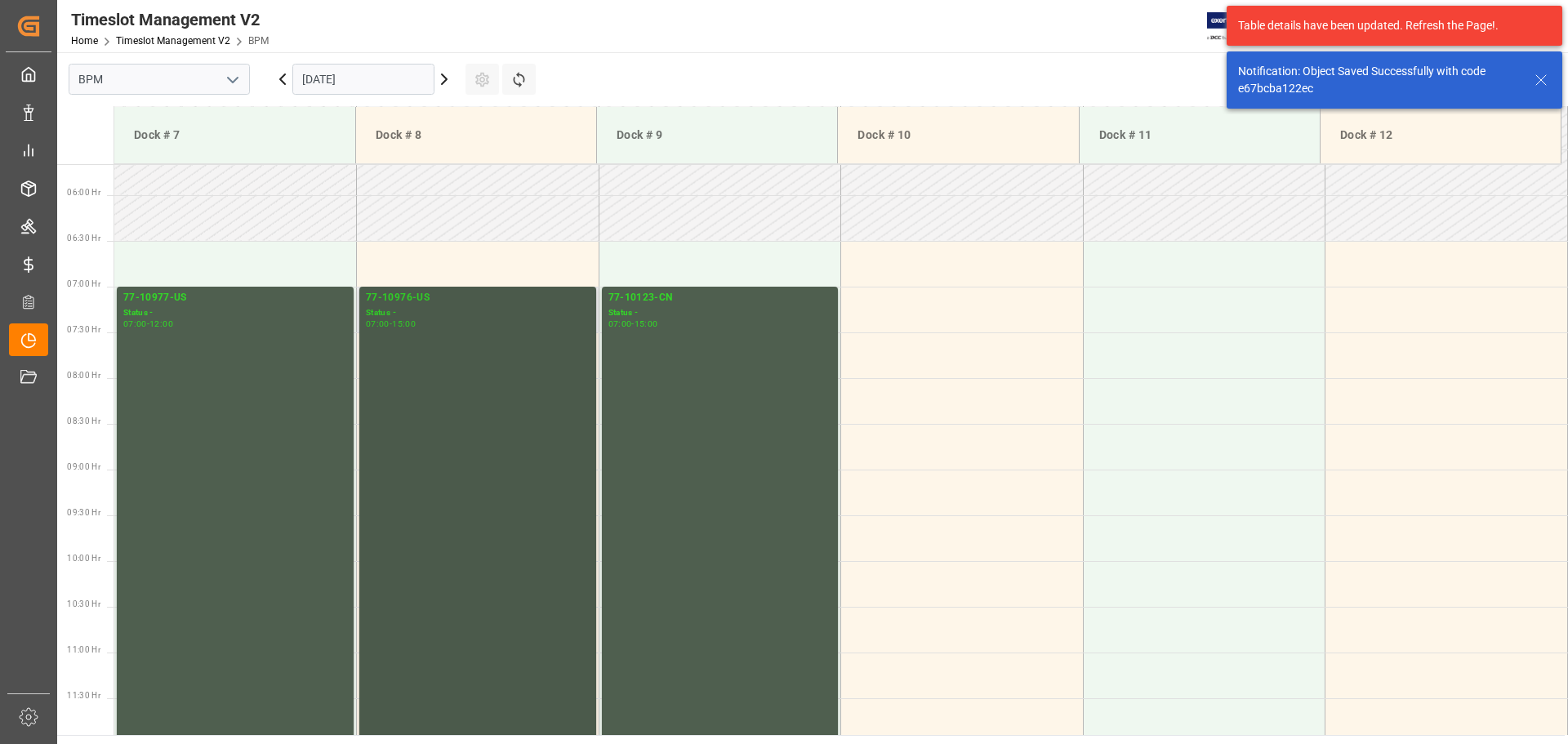
scroll to position [538, 0]
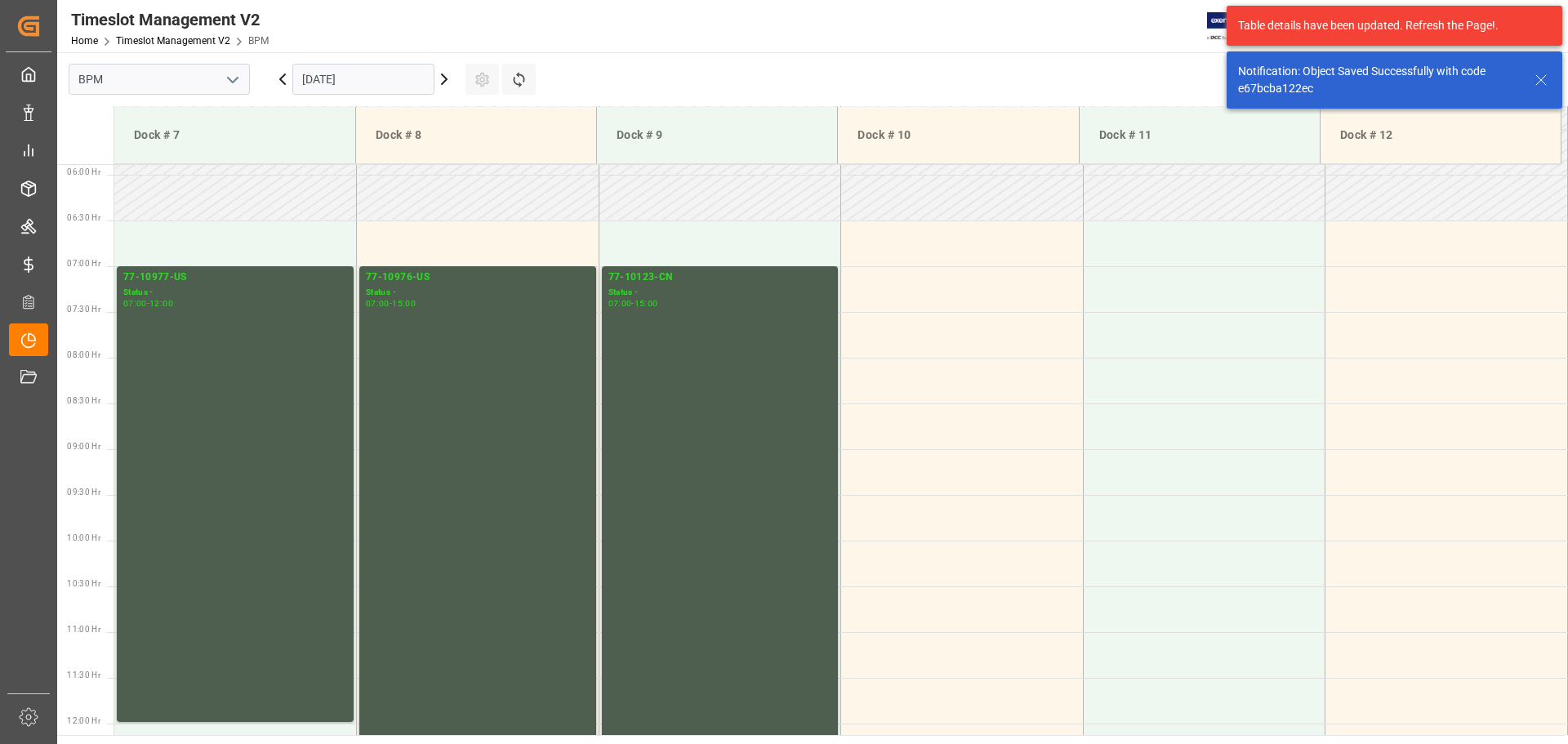
click at [375, 80] on input "[DATE]" at bounding box center [364, 78] width 142 height 31
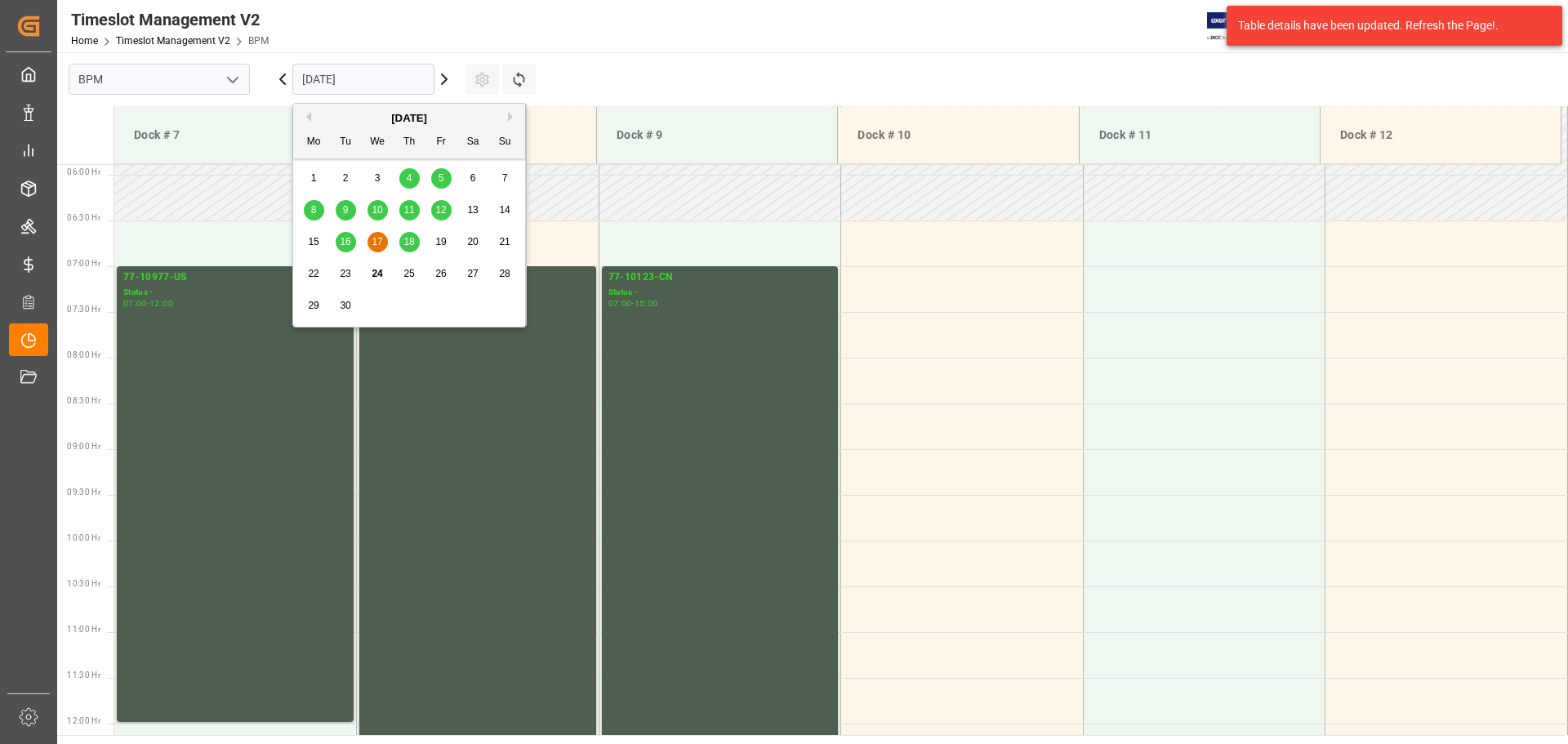
click at [339, 241] on div "16" at bounding box center [345, 243] width 20 height 19
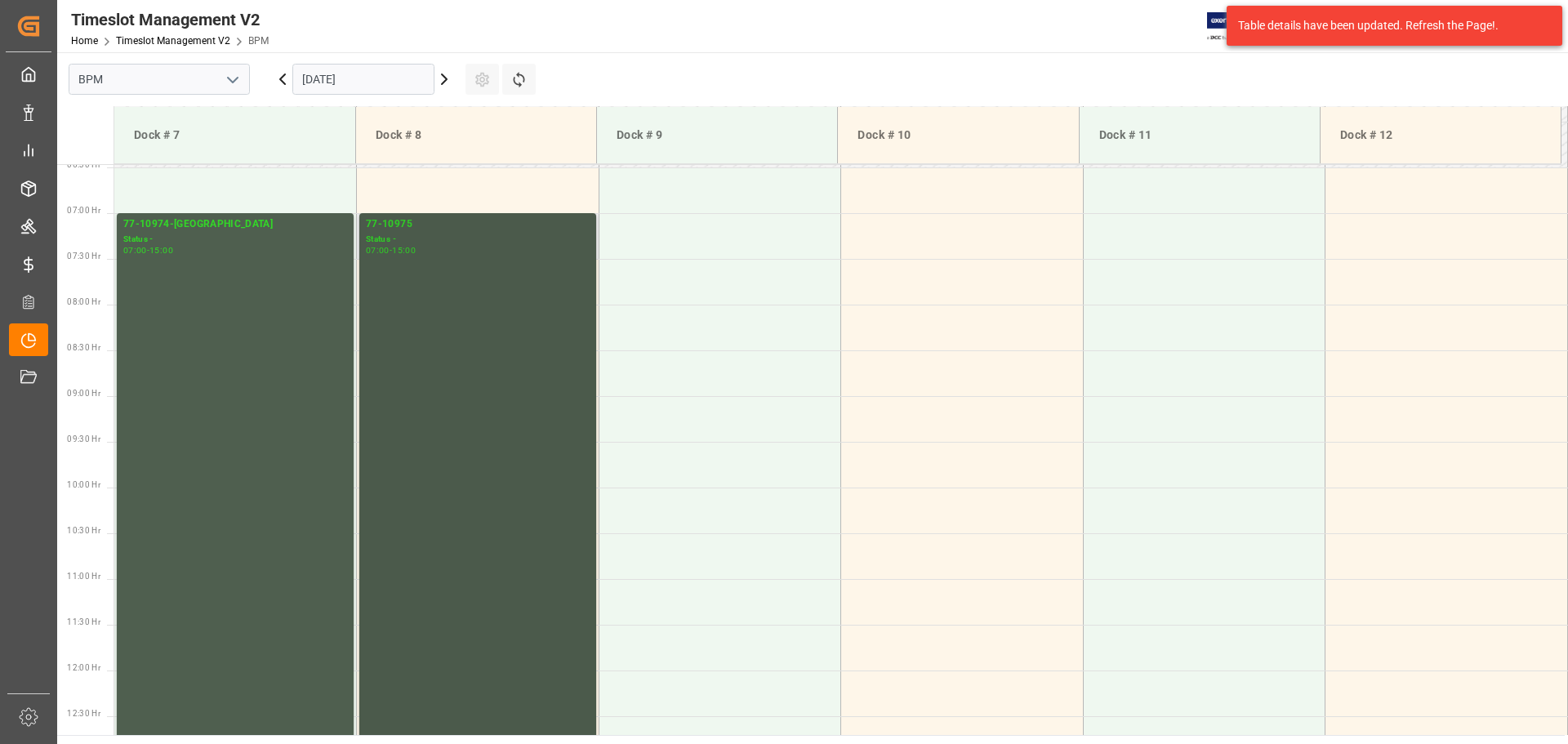
scroll to position [620, 0]
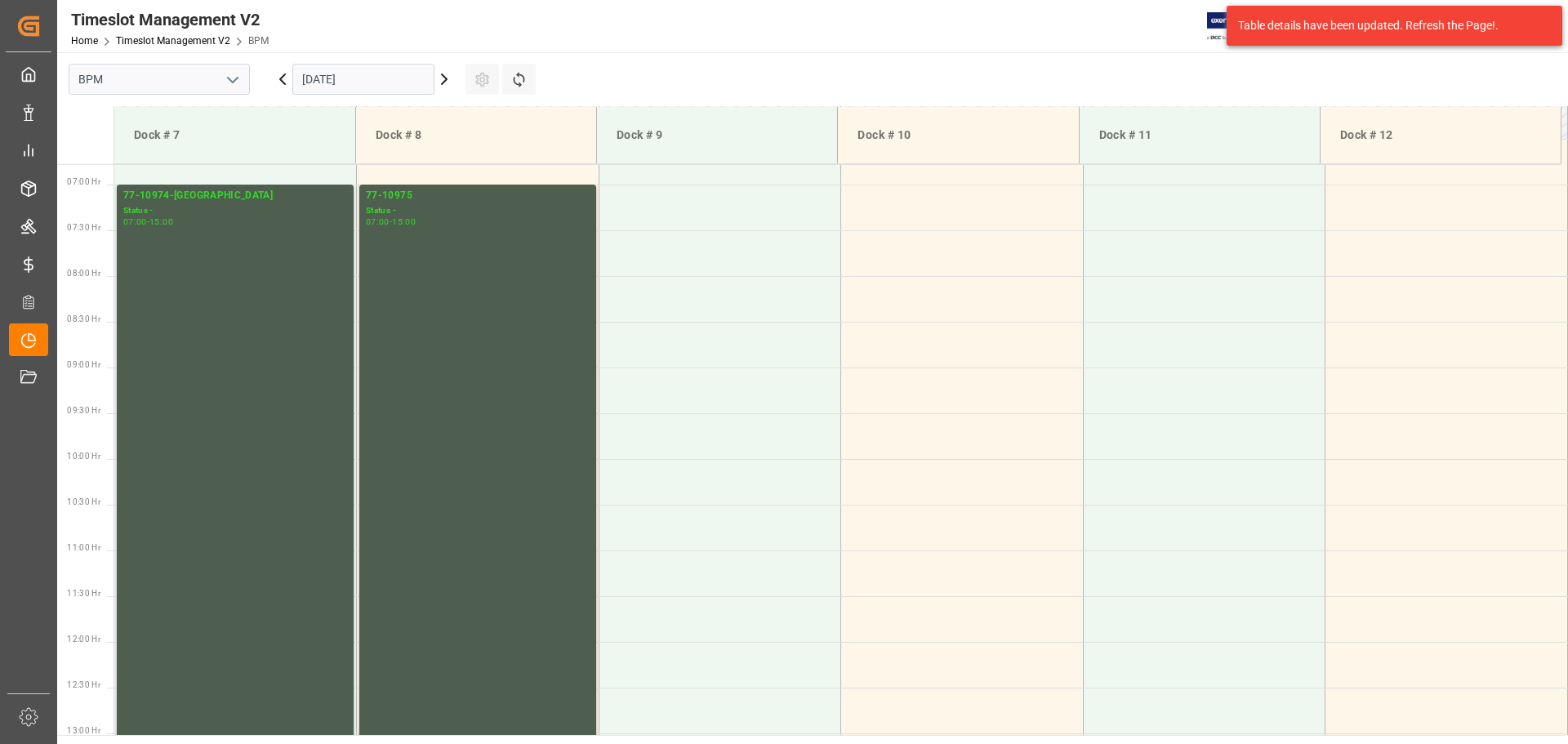
click at [375, 79] on input "[DATE]" at bounding box center [364, 78] width 142 height 31
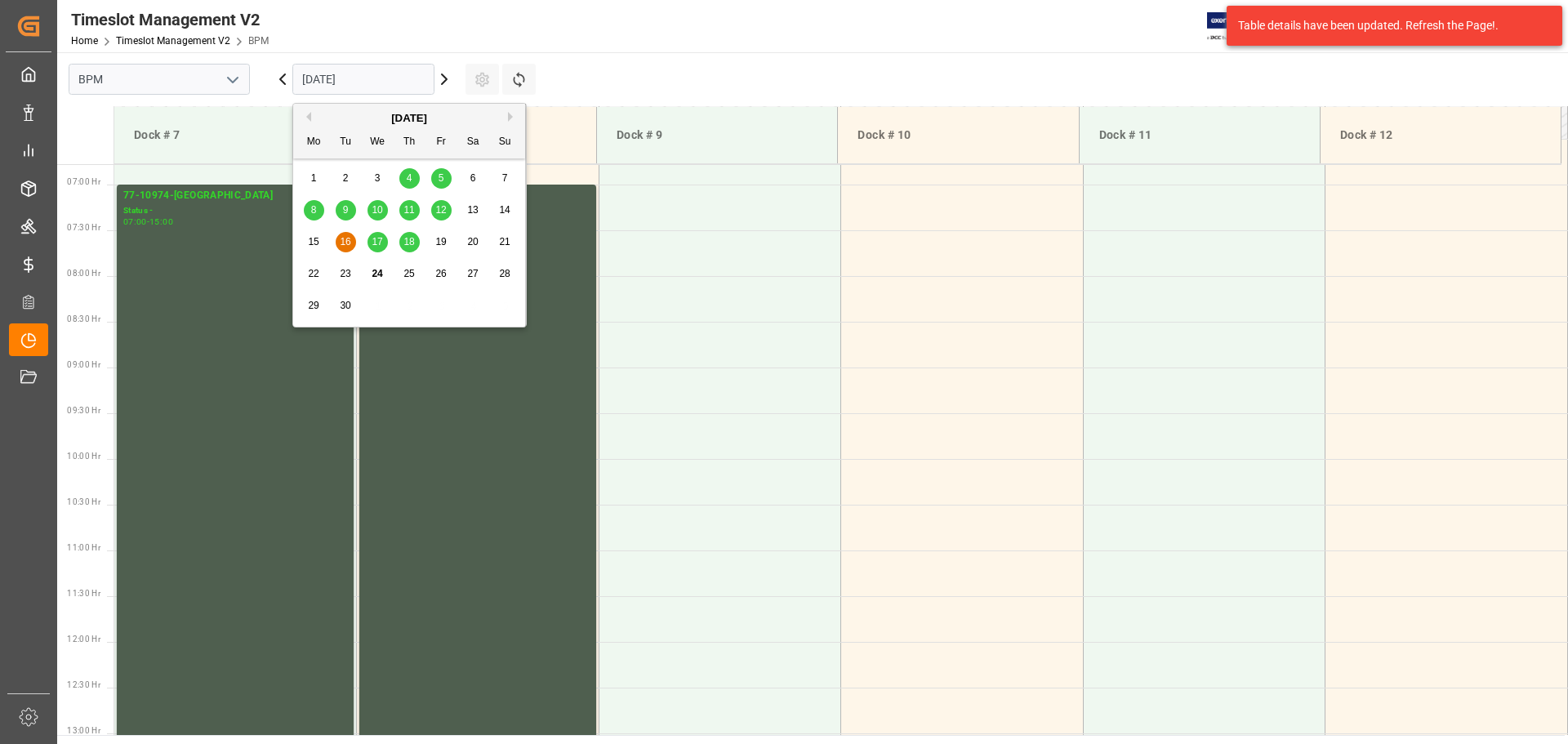
click at [378, 246] on span "17" at bounding box center [377, 241] width 11 height 11
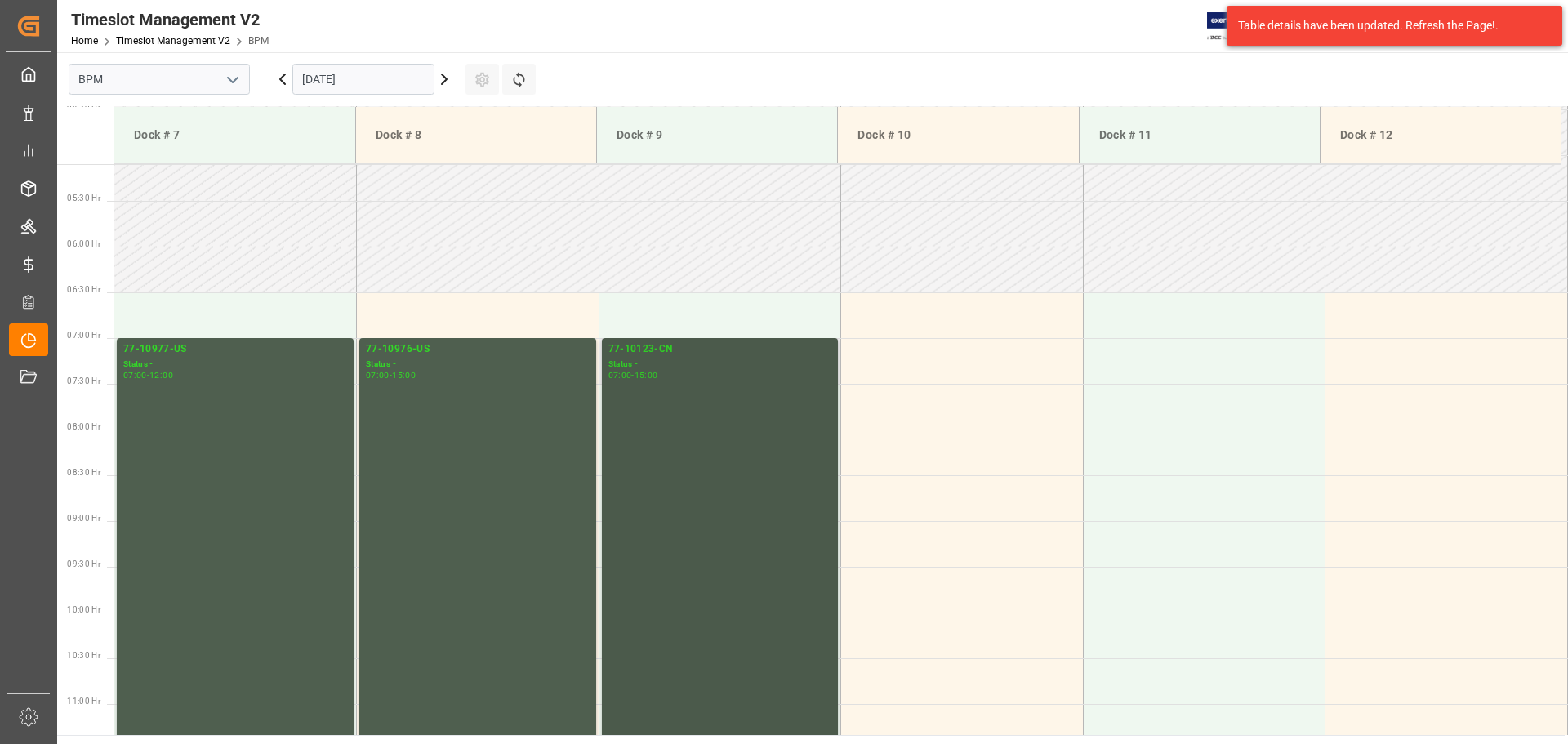
scroll to position [538, 0]
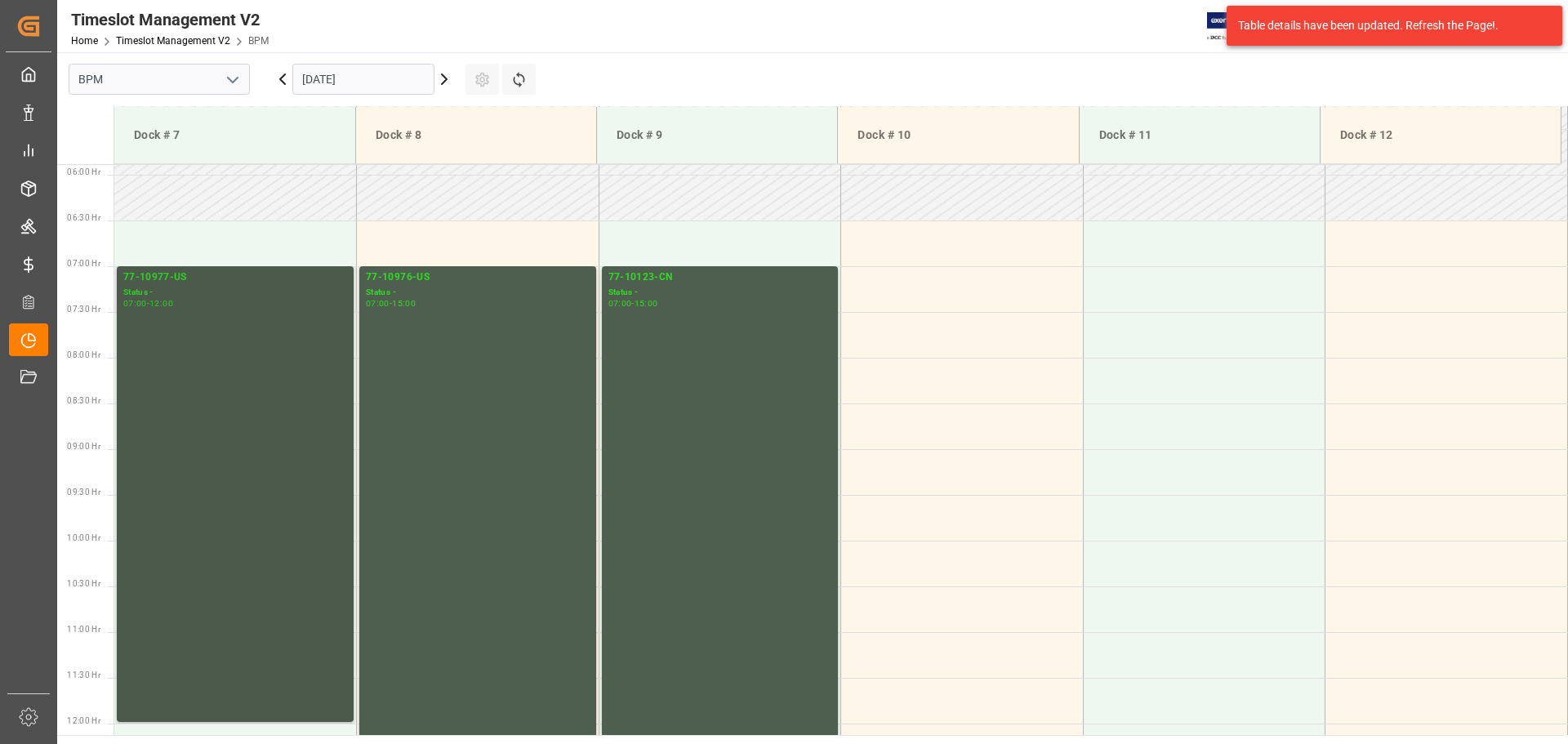
click at [301, 441] on div "77-10977-[GEOGRAPHIC_DATA] Status - 07:00 - 12:00" at bounding box center [235, 494] width 224 height 449
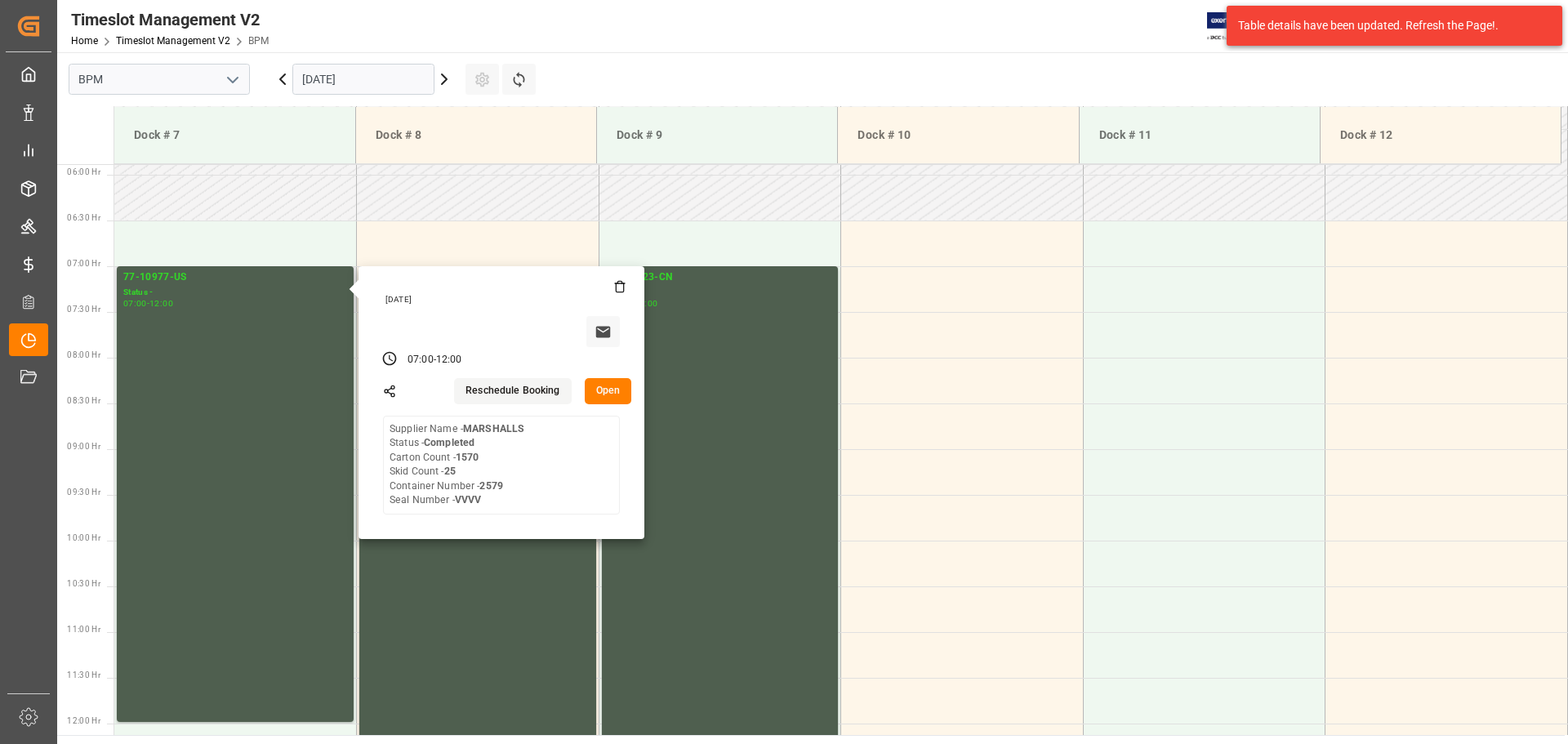
click at [605, 394] on button "Open" at bounding box center [608, 391] width 47 height 26
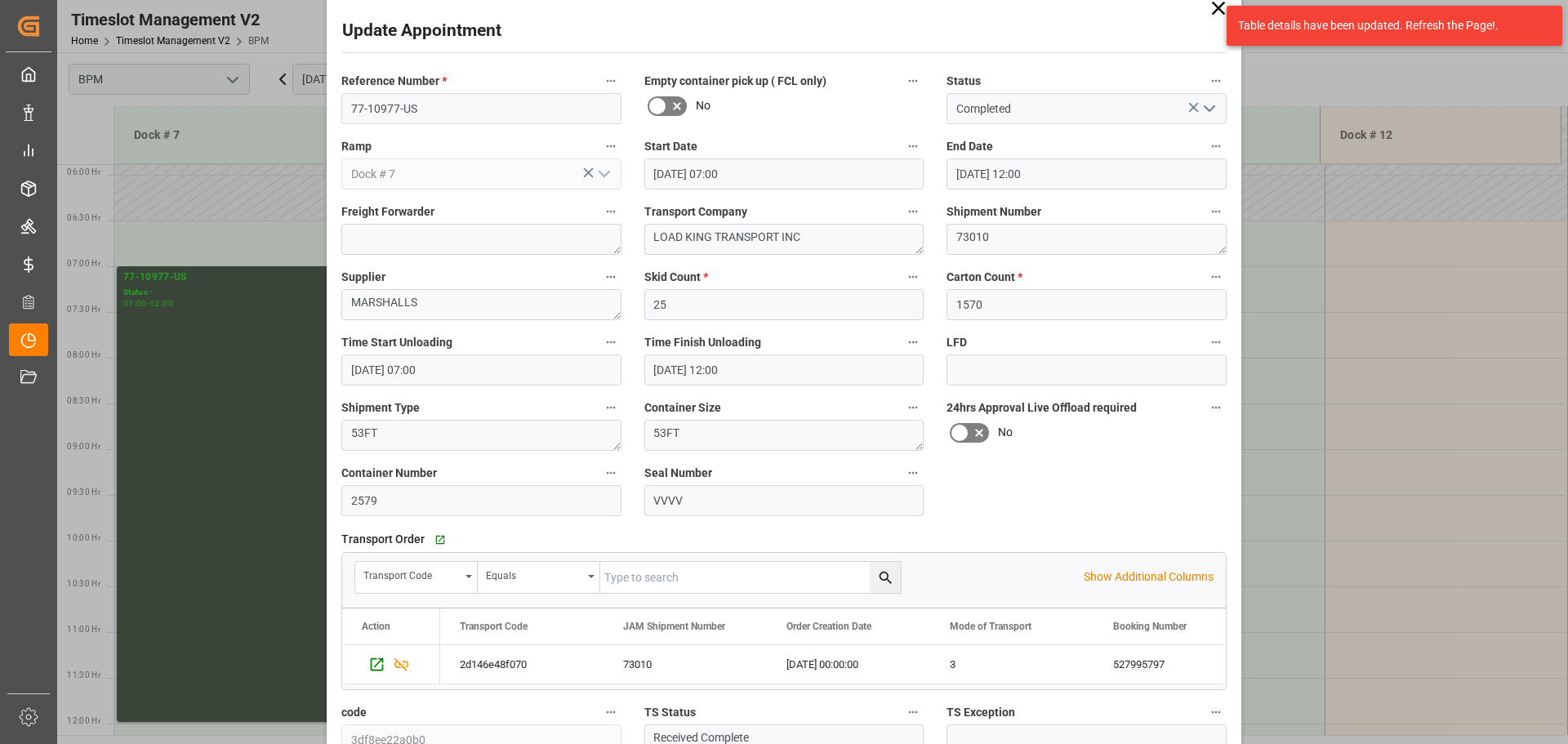
scroll to position [0, 0]
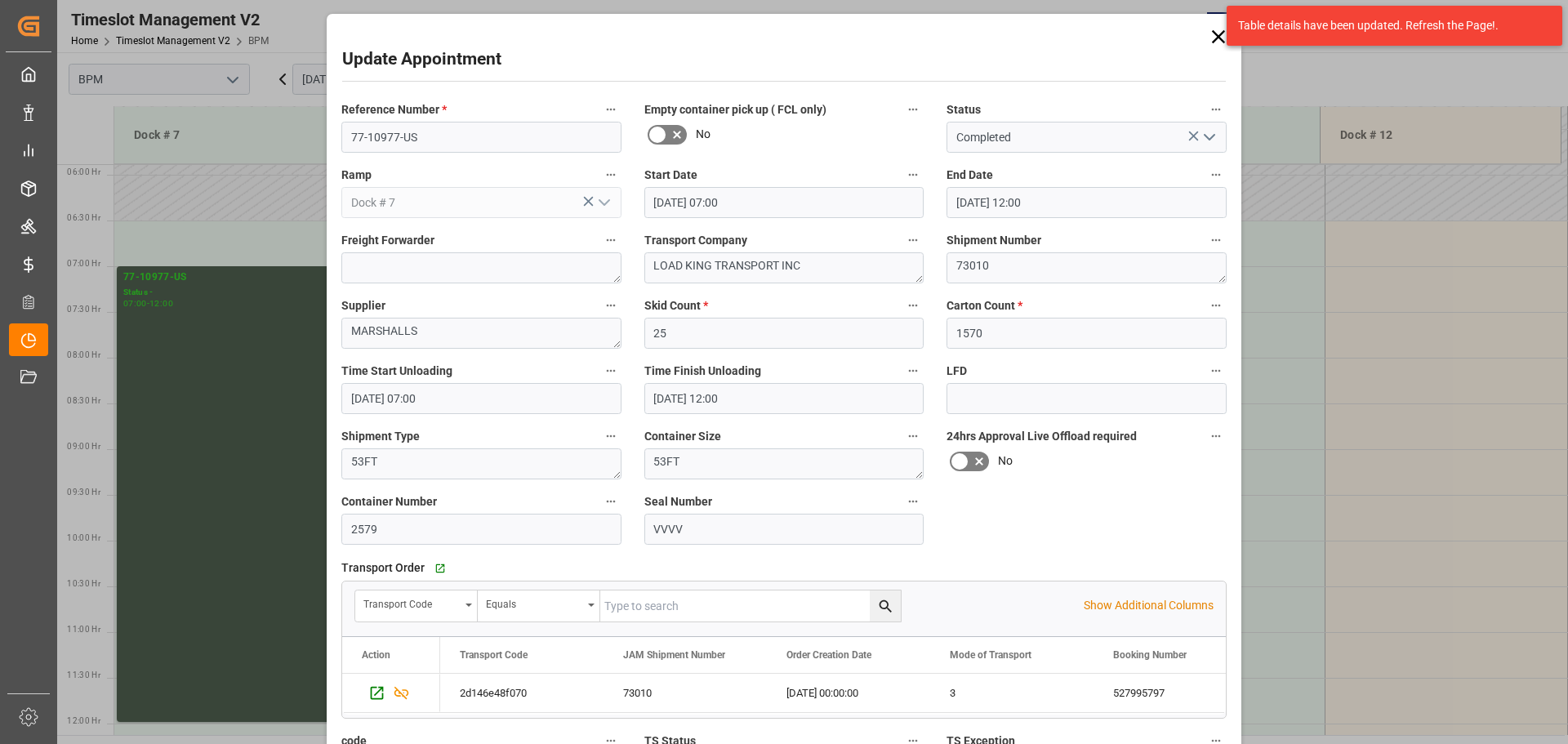
click at [1216, 37] on icon at bounding box center [1218, 36] width 13 height 13
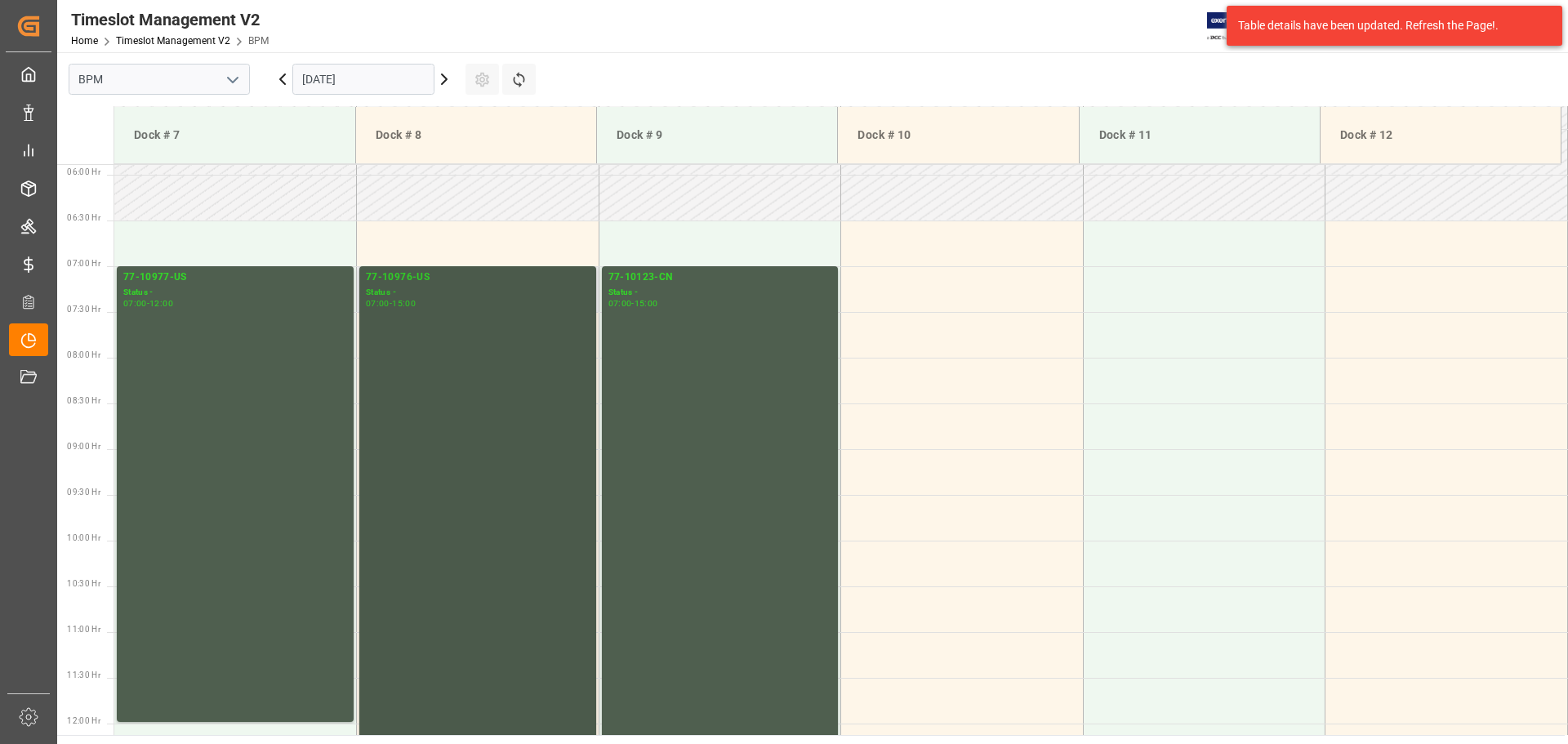
click at [435, 529] on div "77-10976-US Status - 07:00 - 15:00" at bounding box center [477, 631] width 224 height 724
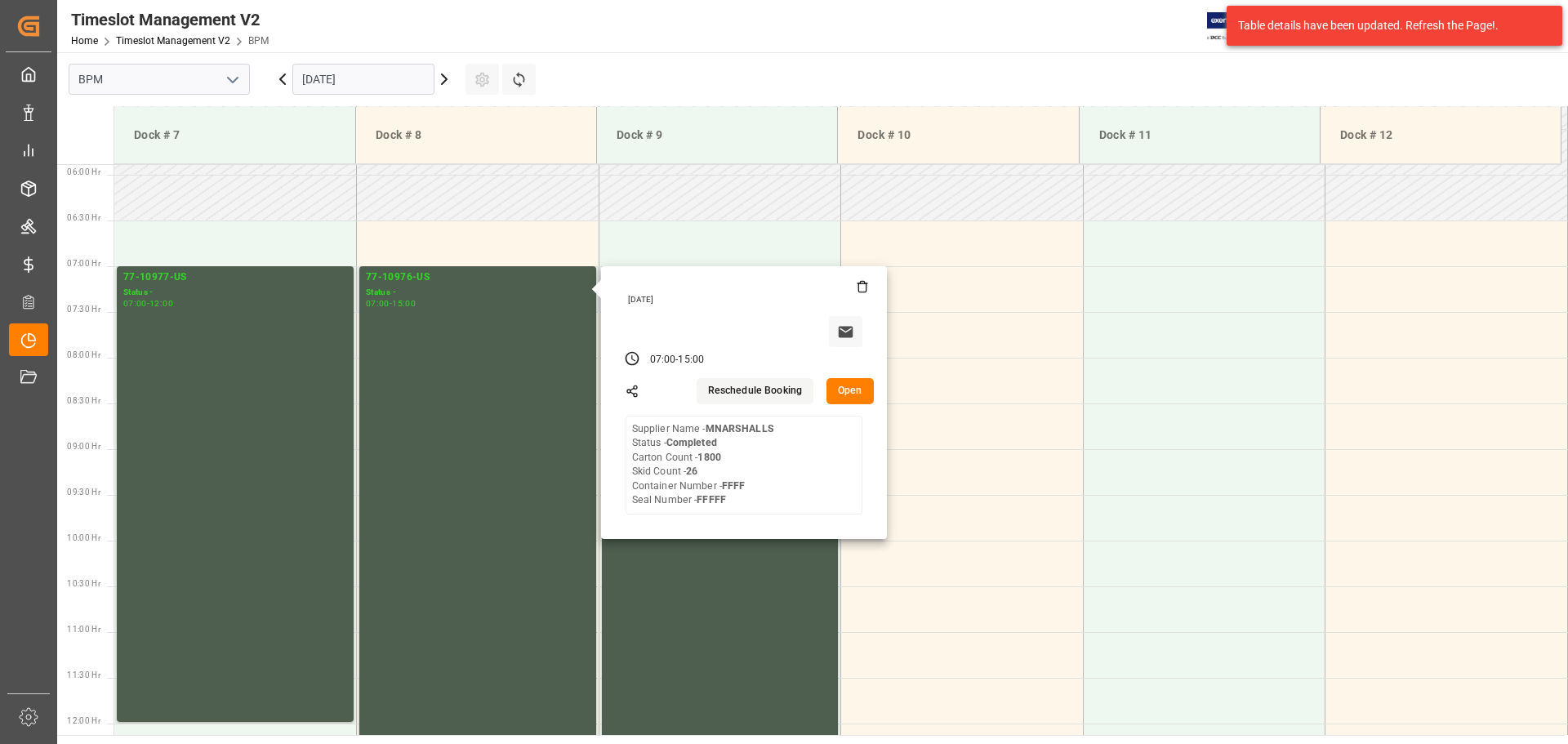
click at [846, 393] on button "Open" at bounding box center [850, 391] width 47 height 26
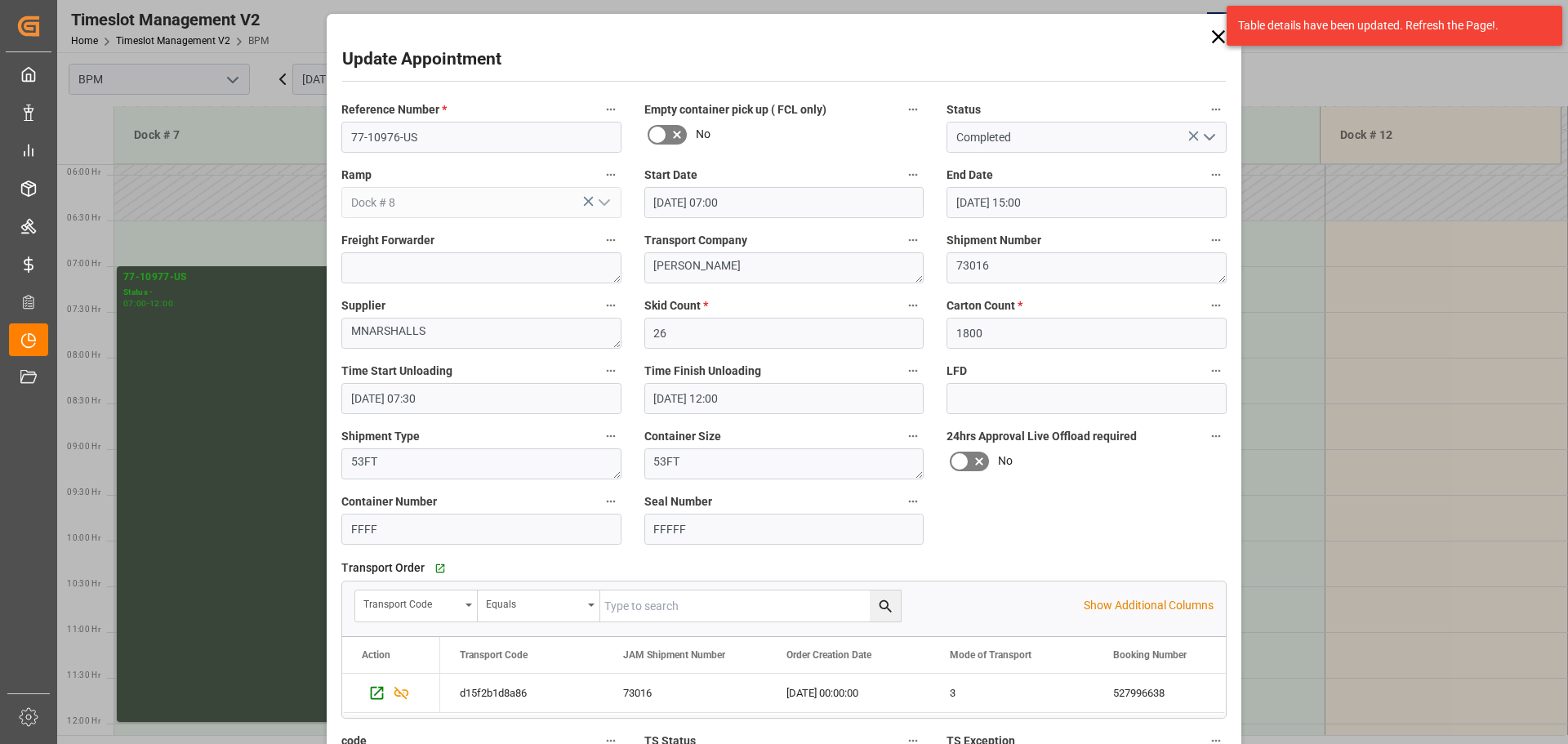
click at [1214, 40] on icon at bounding box center [1218, 37] width 23 height 23
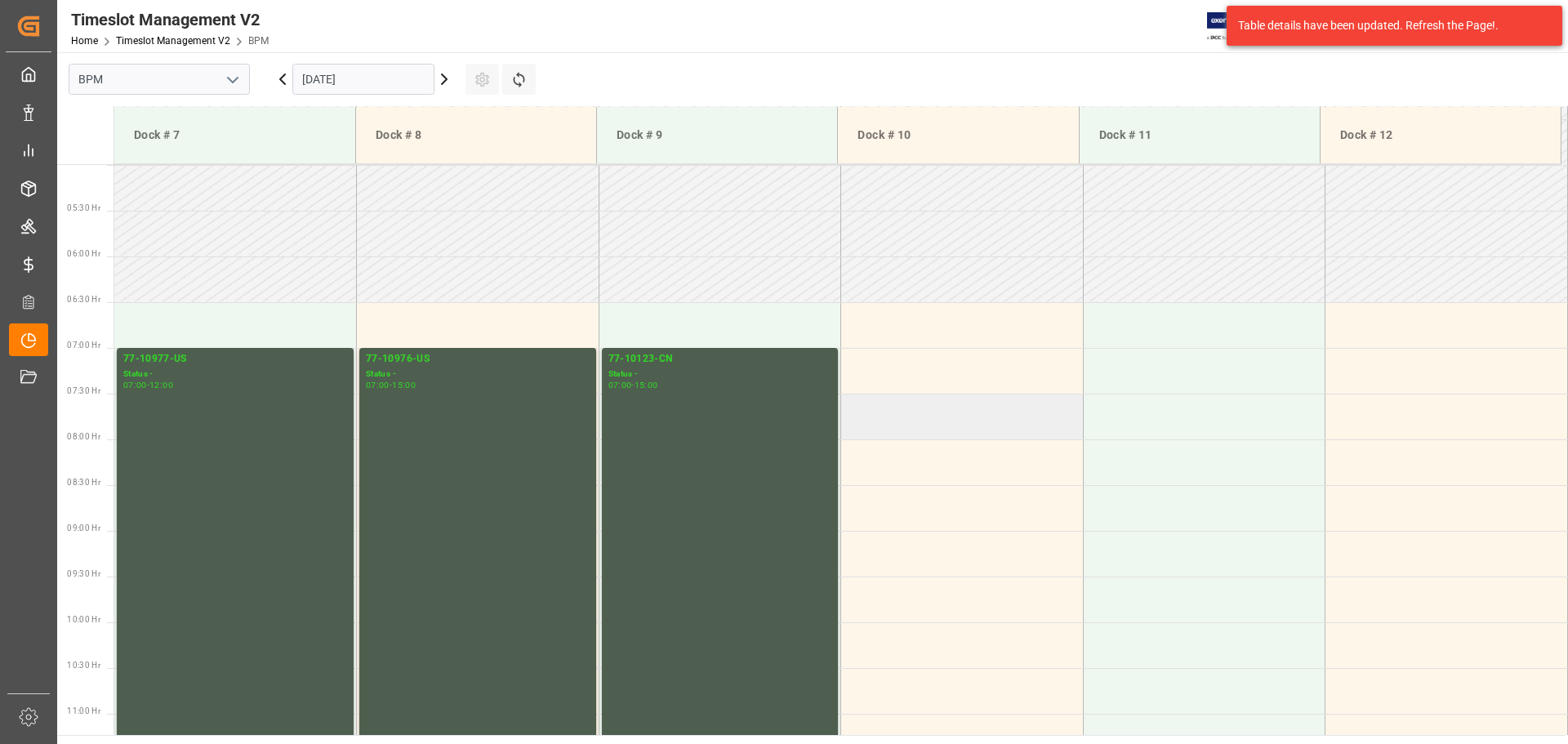
scroll to position [538, 0]
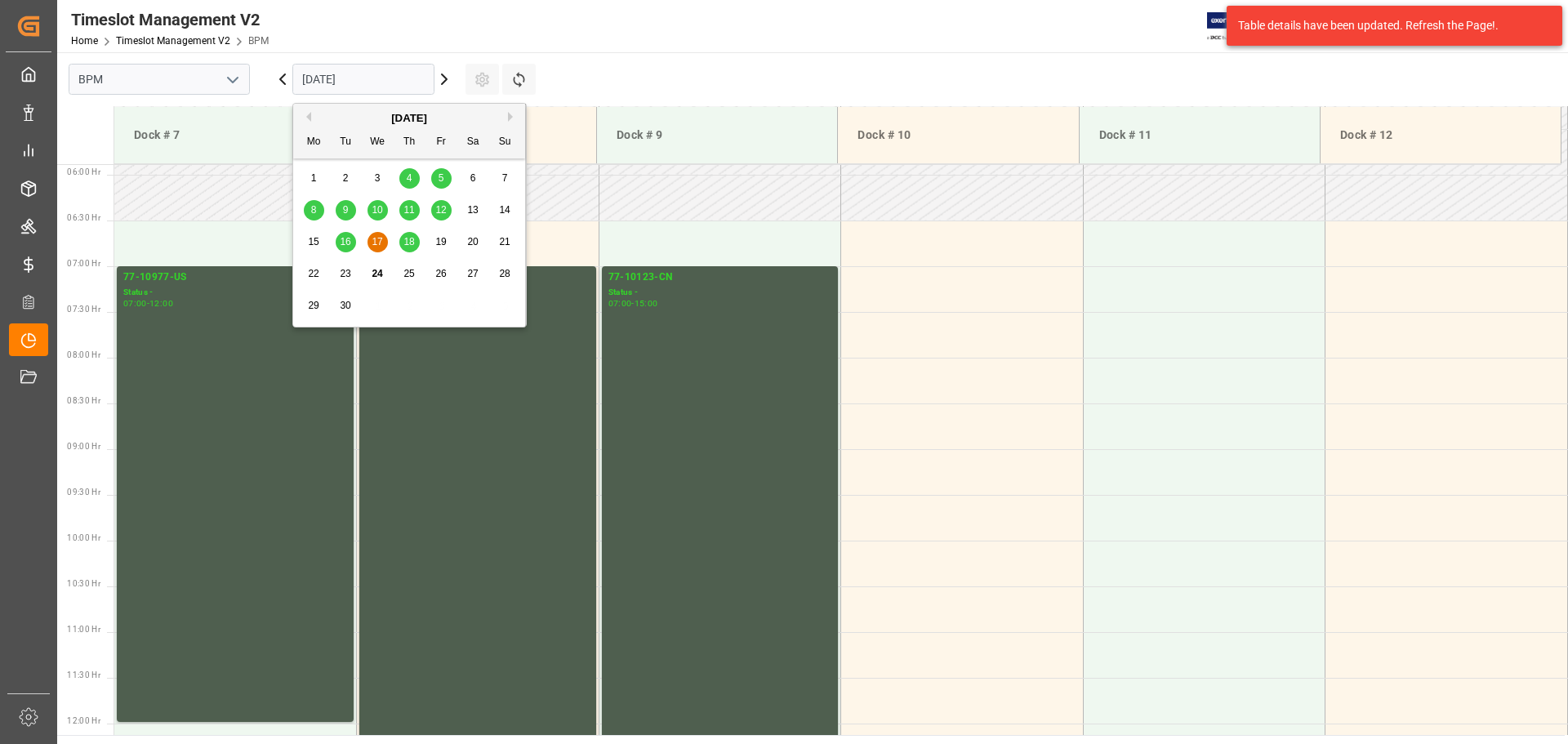
click at [381, 77] on input "[DATE]" at bounding box center [364, 78] width 142 height 31
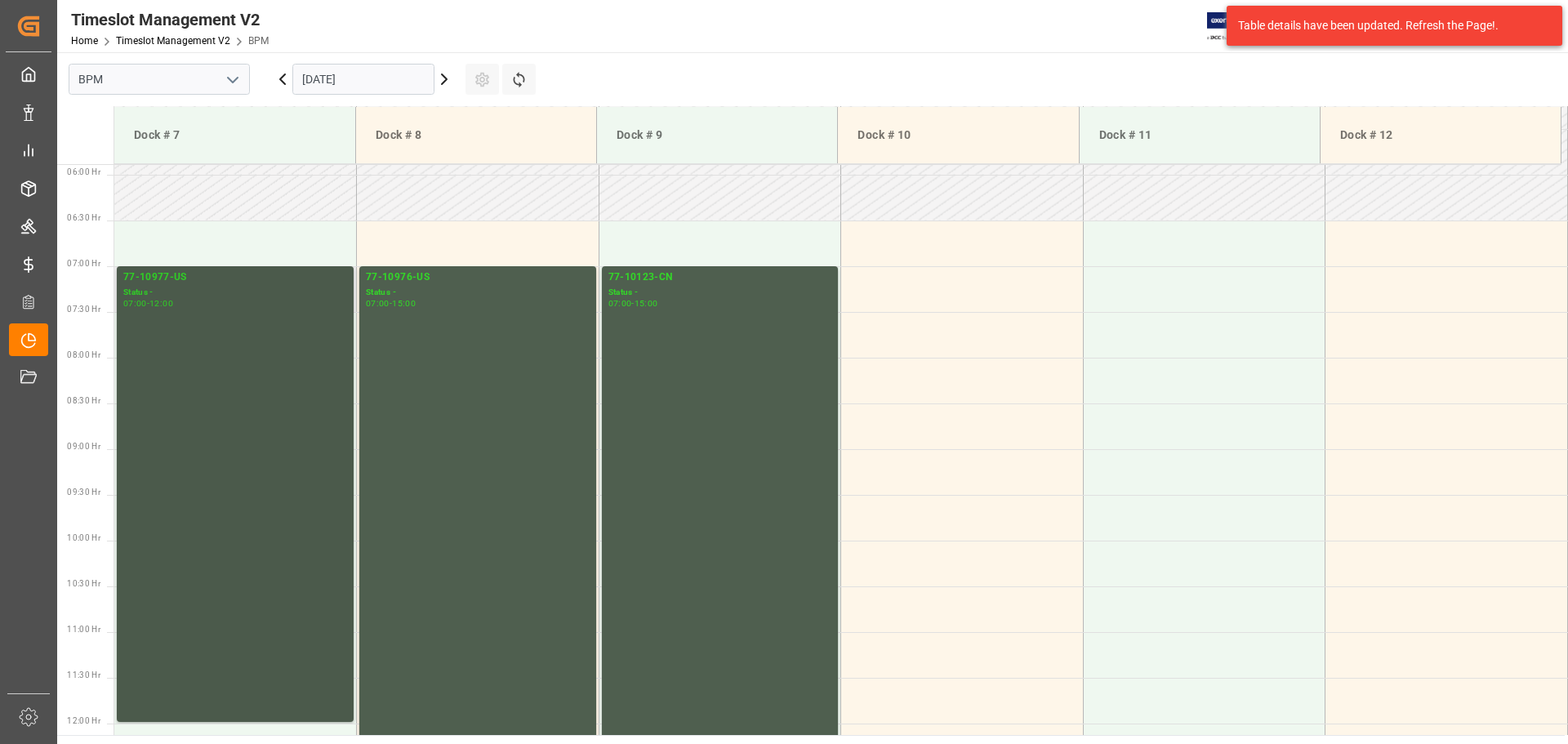
click at [343, 437] on div "77-10977-[GEOGRAPHIC_DATA] Status - 07:00 - 12:00" at bounding box center [235, 494] width 224 height 449
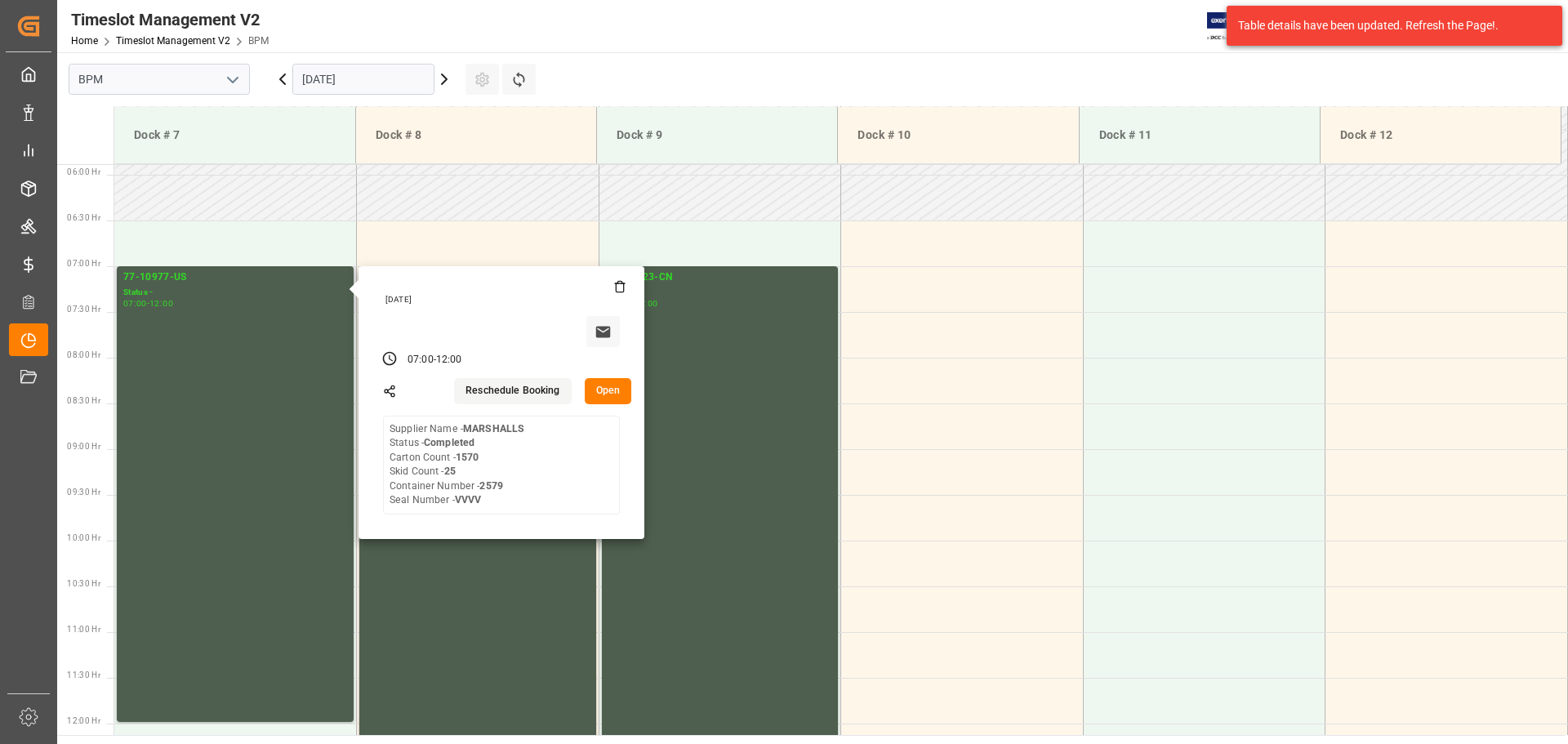
click at [602, 392] on button "Open" at bounding box center [608, 391] width 47 height 26
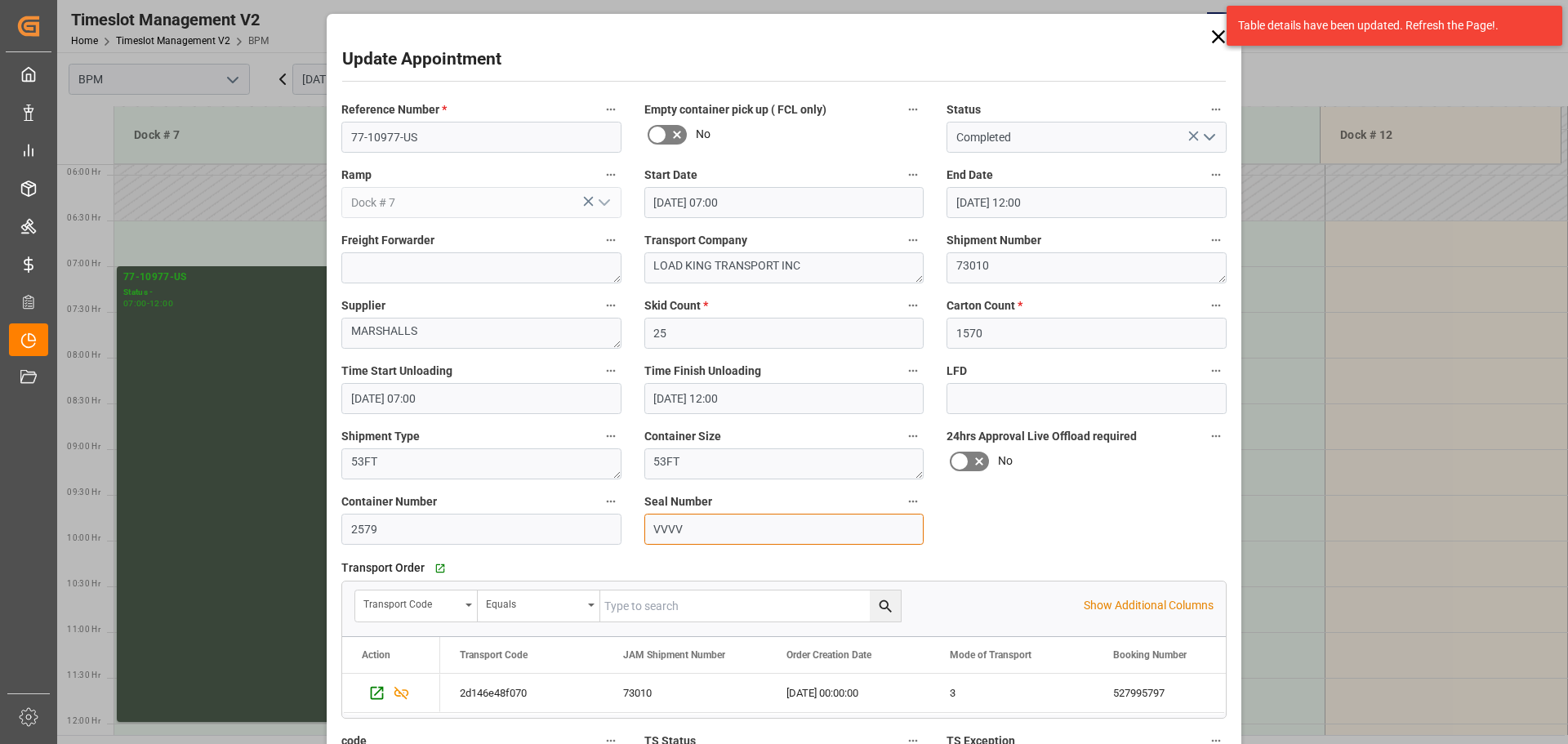
click at [728, 529] on input "VVVV" at bounding box center [784, 529] width 280 height 31
type input "V"
paste input "49955130"
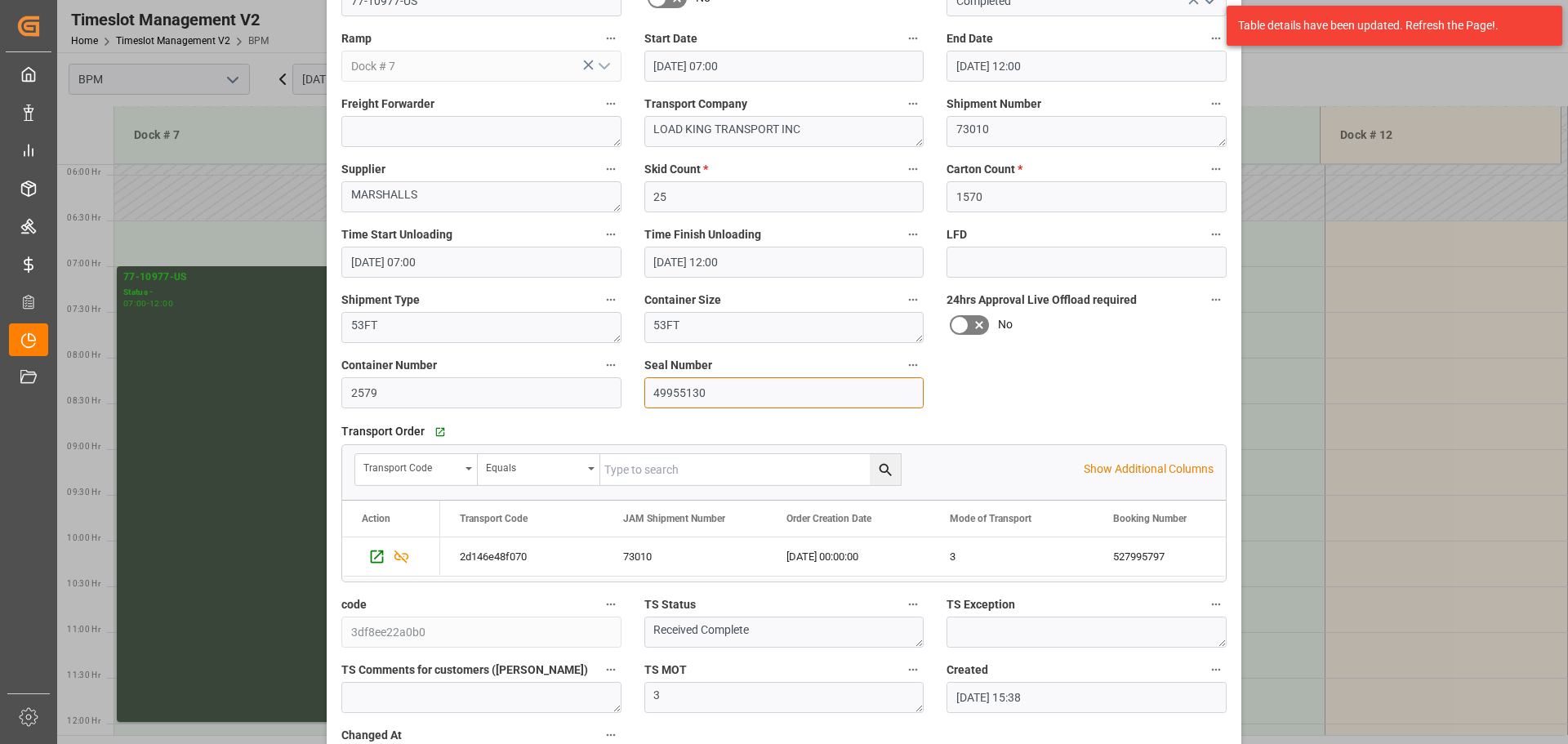
scroll to position [254, 0]
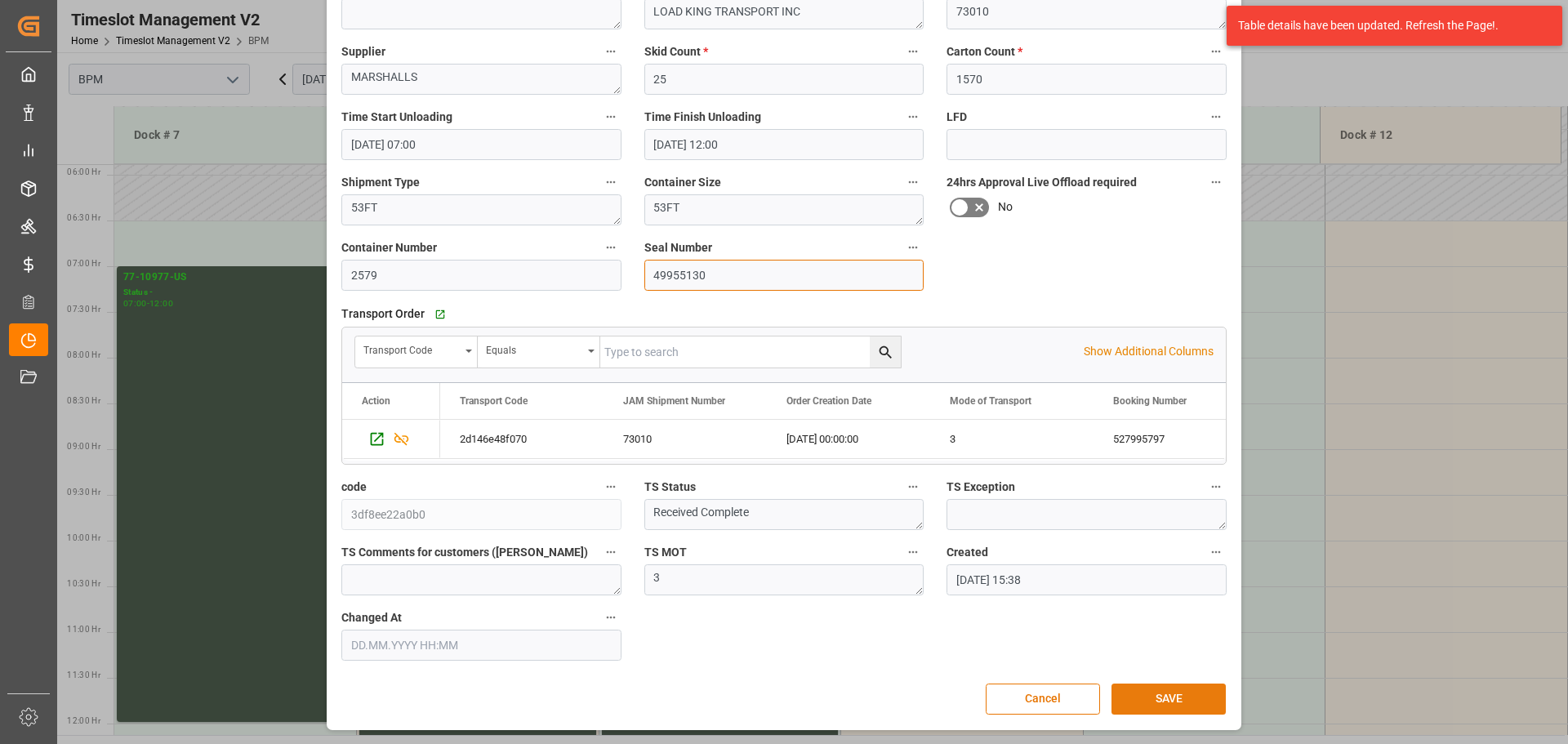
type input "49955130"
click at [1145, 695] on button "SAVE" at bounding box center [1168, 699] width 114 height 31
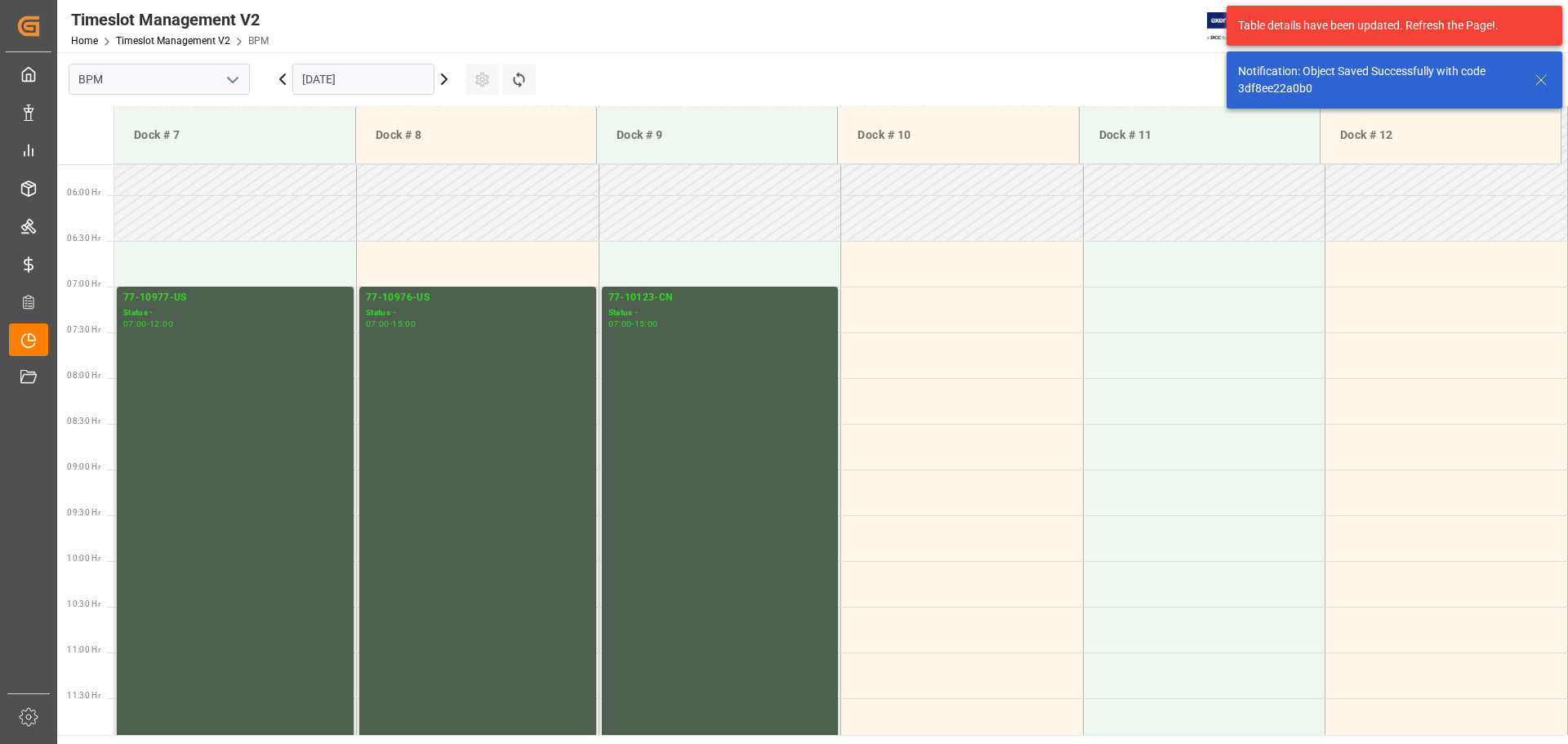
scroll to position [538, 0]
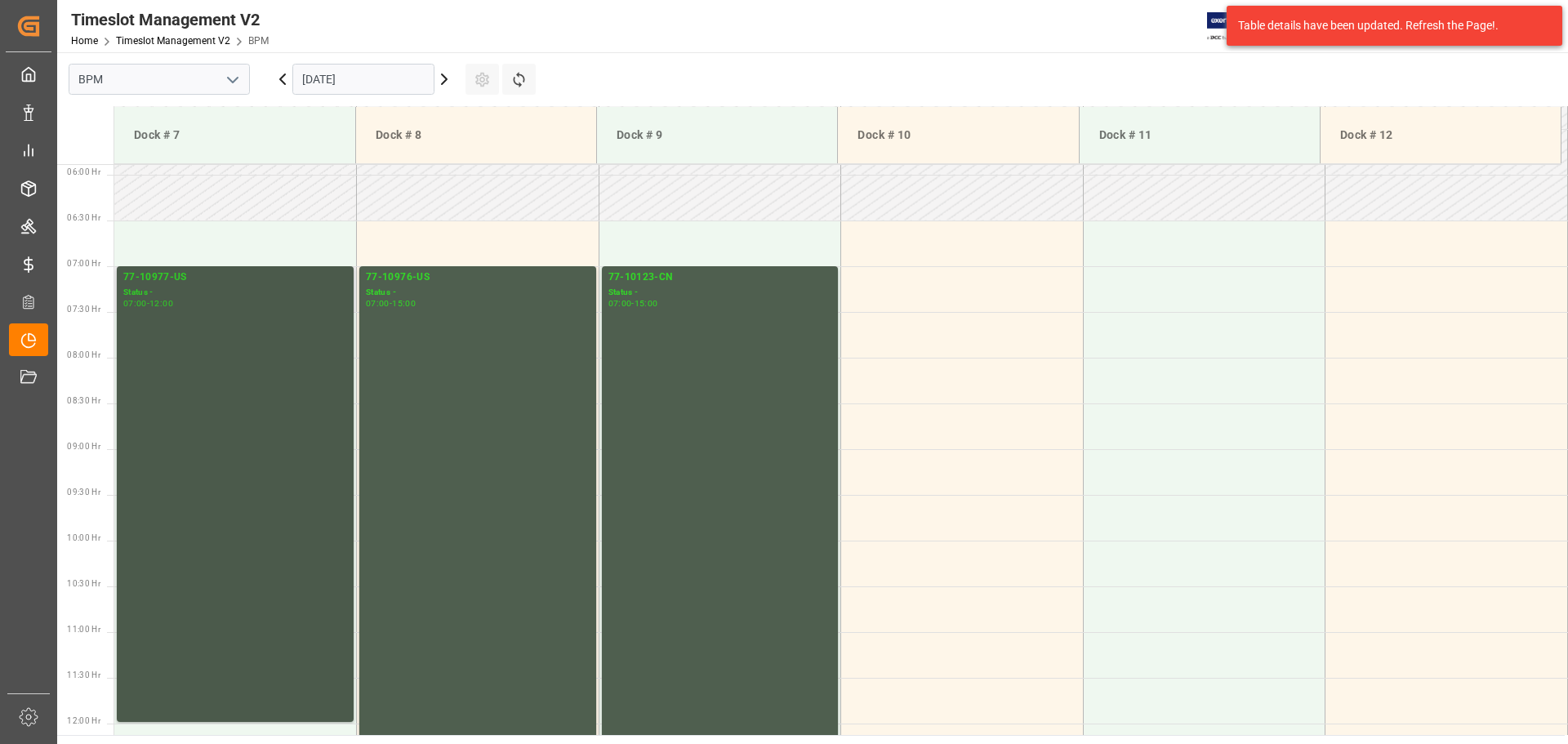
click at [210, 386] on div "77-10977-[GEOGRAPHIC_DATA] Status - 07:00 - 12:00" at bounding box center [235, 494] width 224 height 449
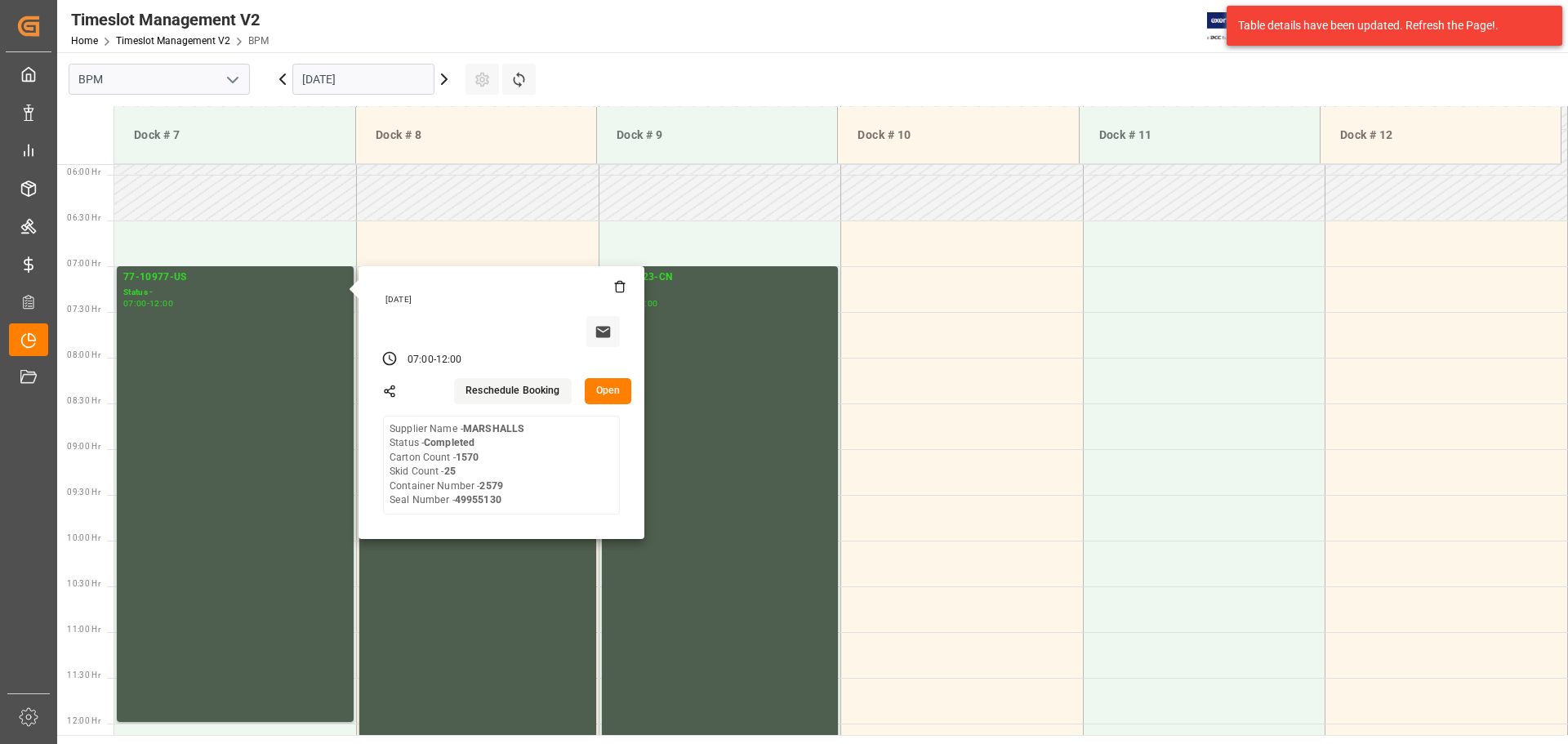
click at [595, 386] on button "Open" at bounding box center [608, 391] width 47 height 26
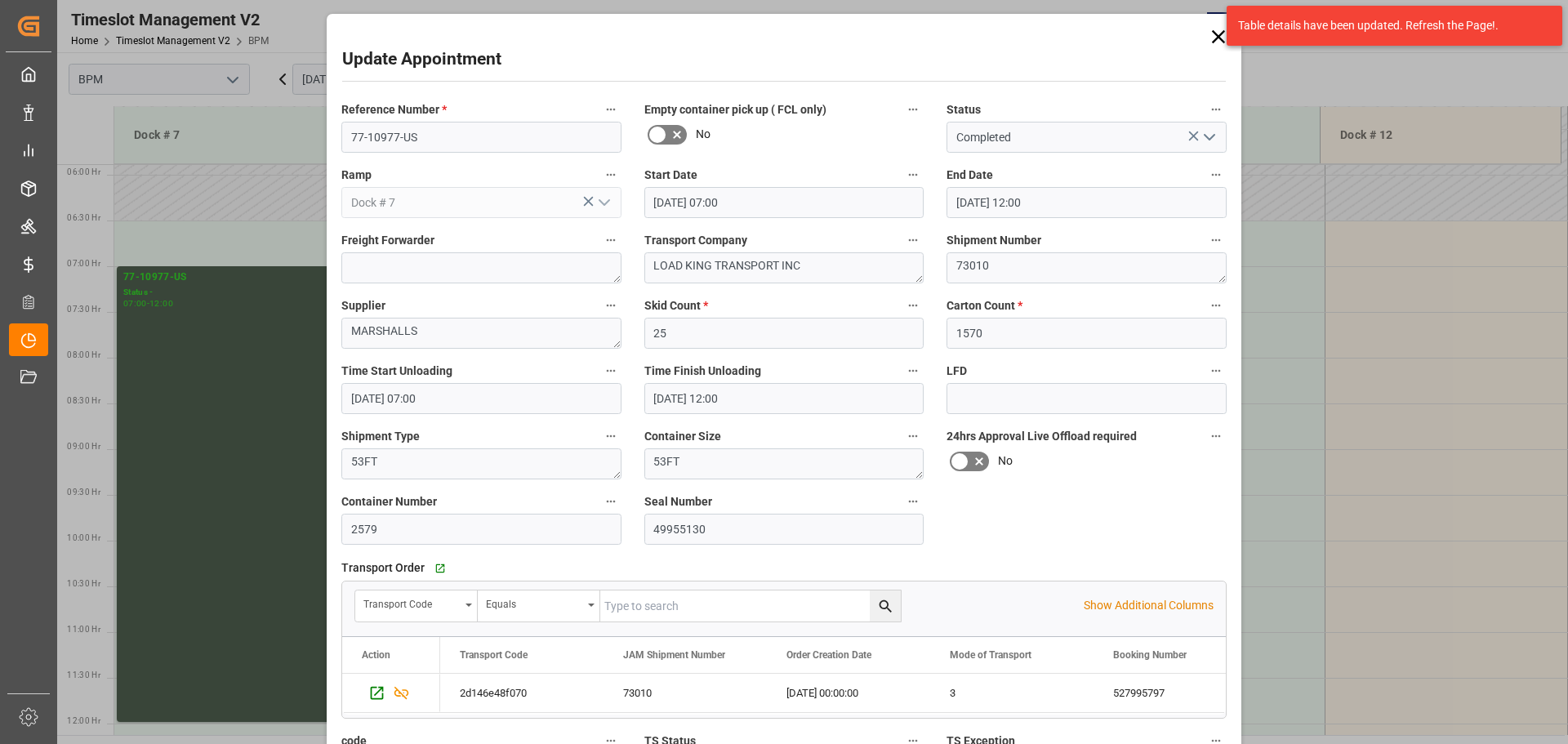
click at [257, 319] on div "Update Appointment Reference Number * 77-10977-US Empty container pick up ( FCL…" at bounding box center [784, 372] width 1568 height 744
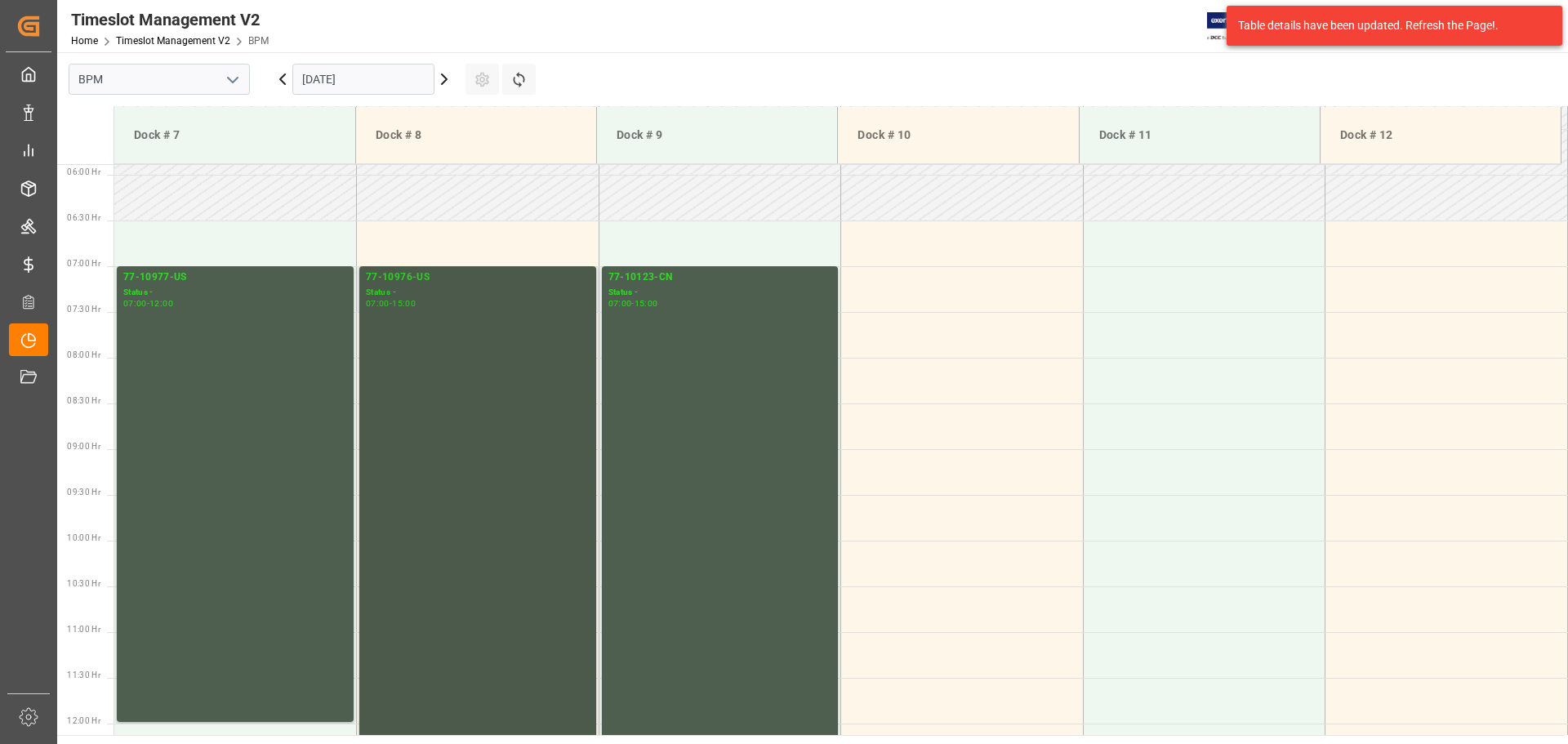
click at [437, 454] on div "77-10976-US Status - 07:00 - 15:00" at bounding box center [477, 631] width 224 height 724
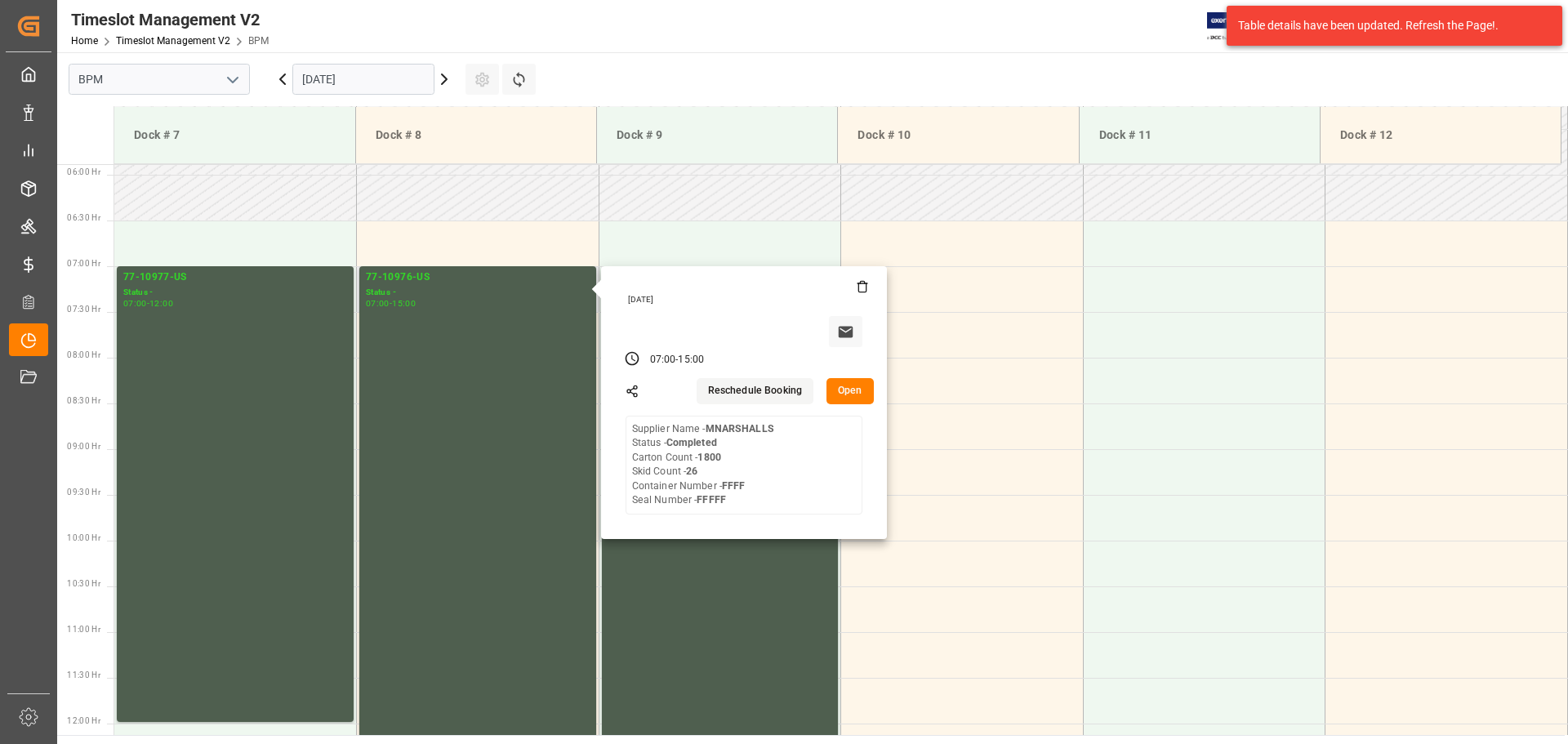
click at [849, 386] on button "Open" at bounding box center [850, 391] width 47 height 26
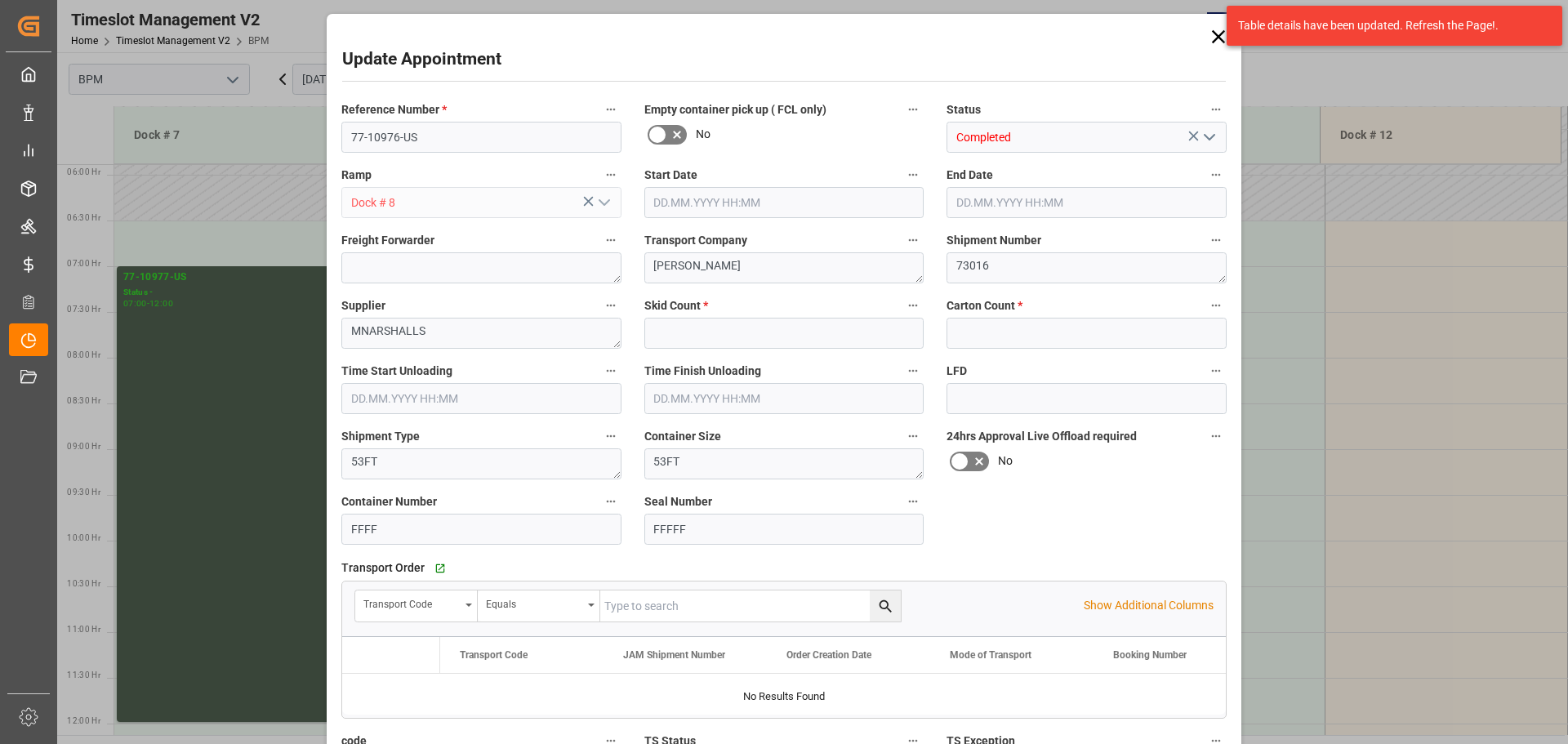
type input "26"
type input "1800"
type input "[DATE] 07:00"
type input "[DATE] 15:00"
type input "[DATE] 07:30"
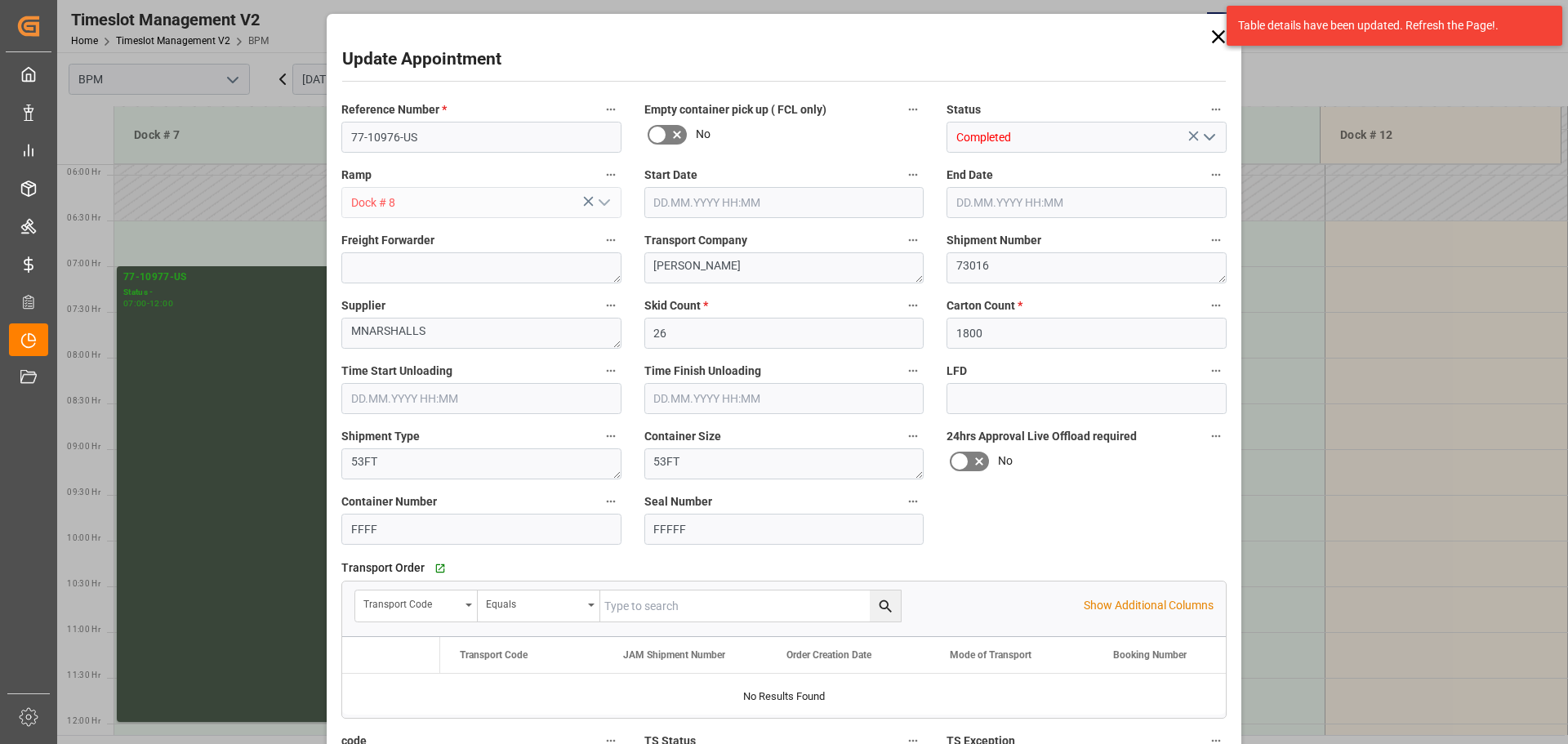
type input "[DATE] 12:00"
type input "[DATE] 15:41"
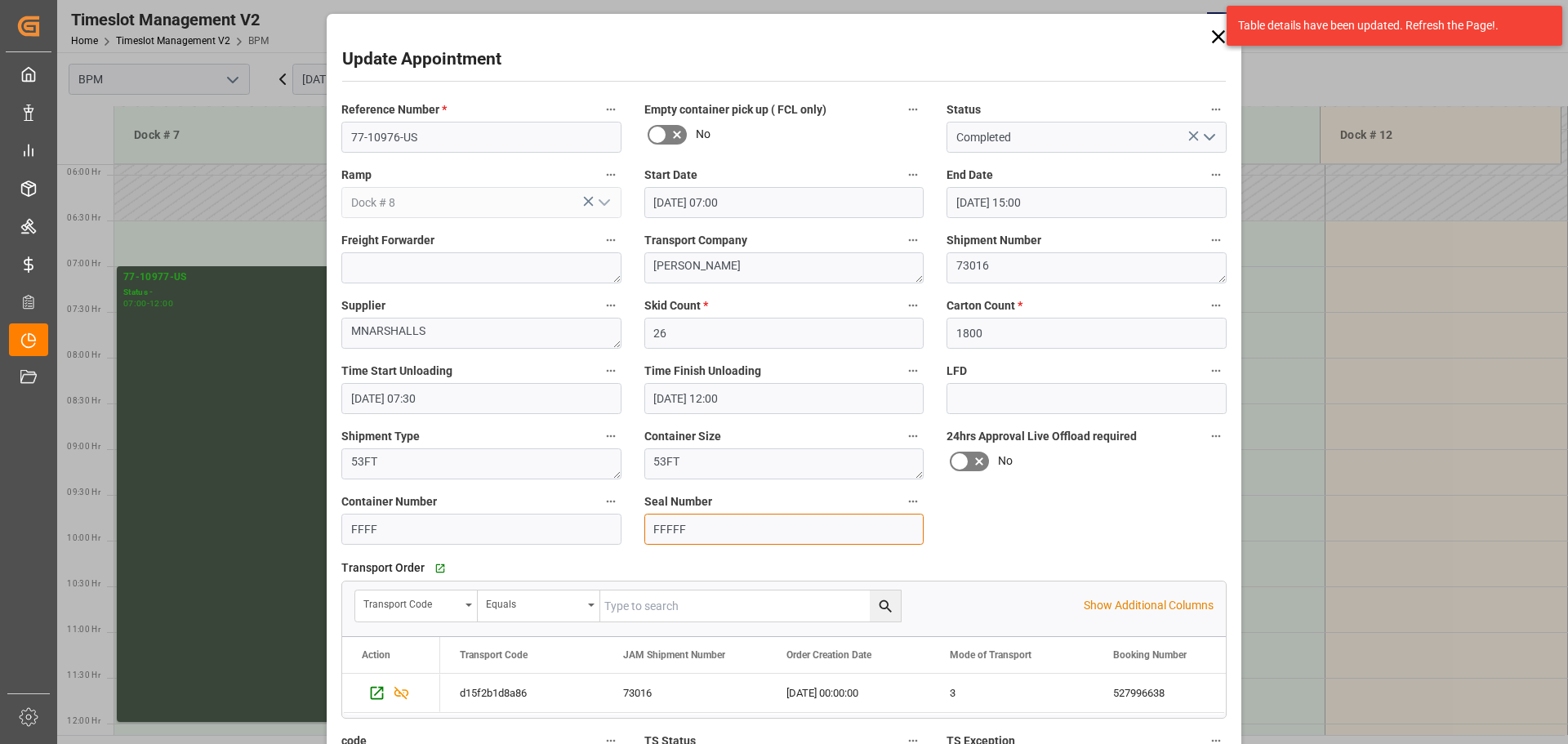
click at [708, 532] on input "FFFFF" at bounding box center [784, 529] width 280 height 31
type input "F"
paste input "49315793"
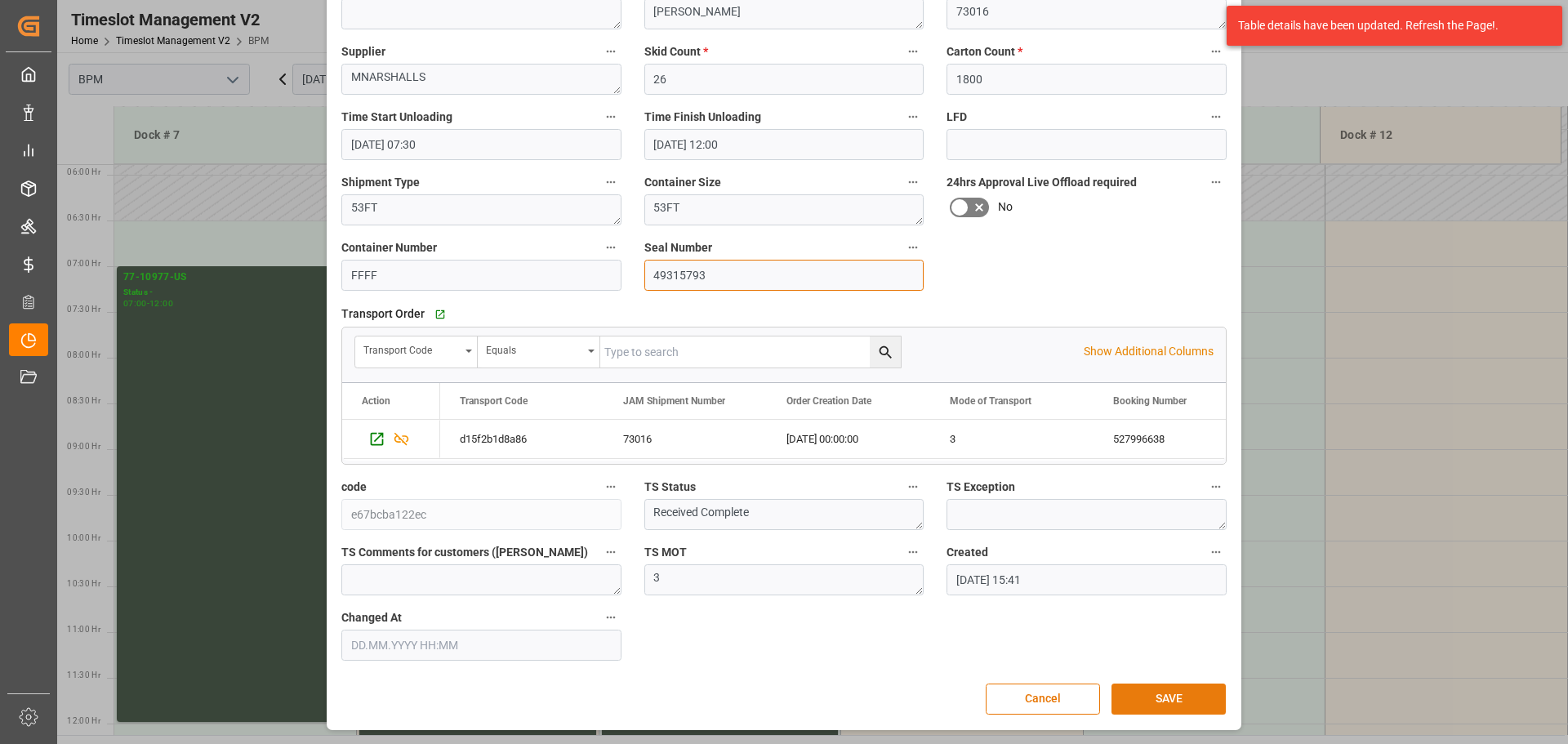
type input "49315793"
click at [1143, 707] on button "SAVE" at bounding box center [1168, 699] width 114 height 31
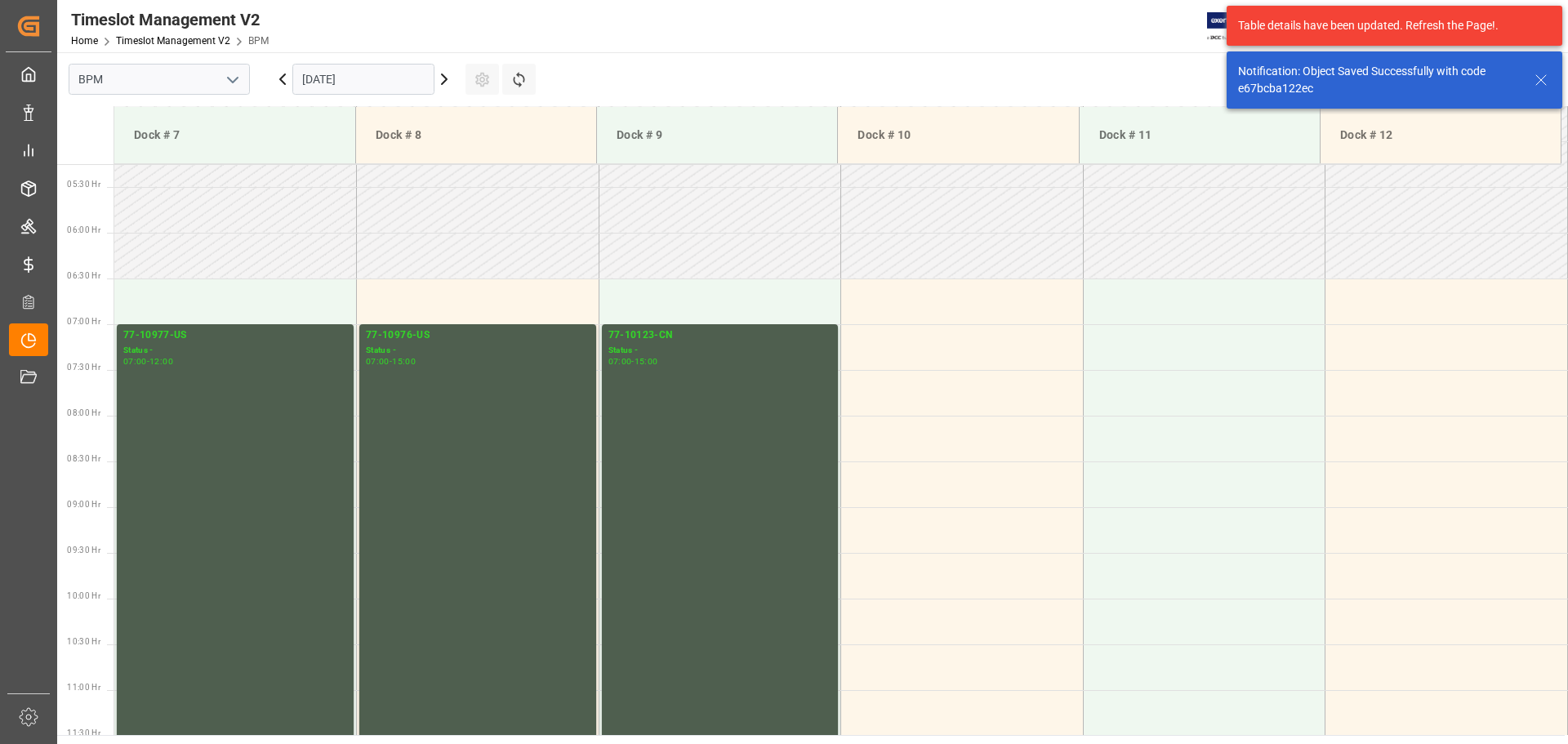
scroll to position [538, 0]
